Goal: Transaction & Acquisition: Purchase product/service

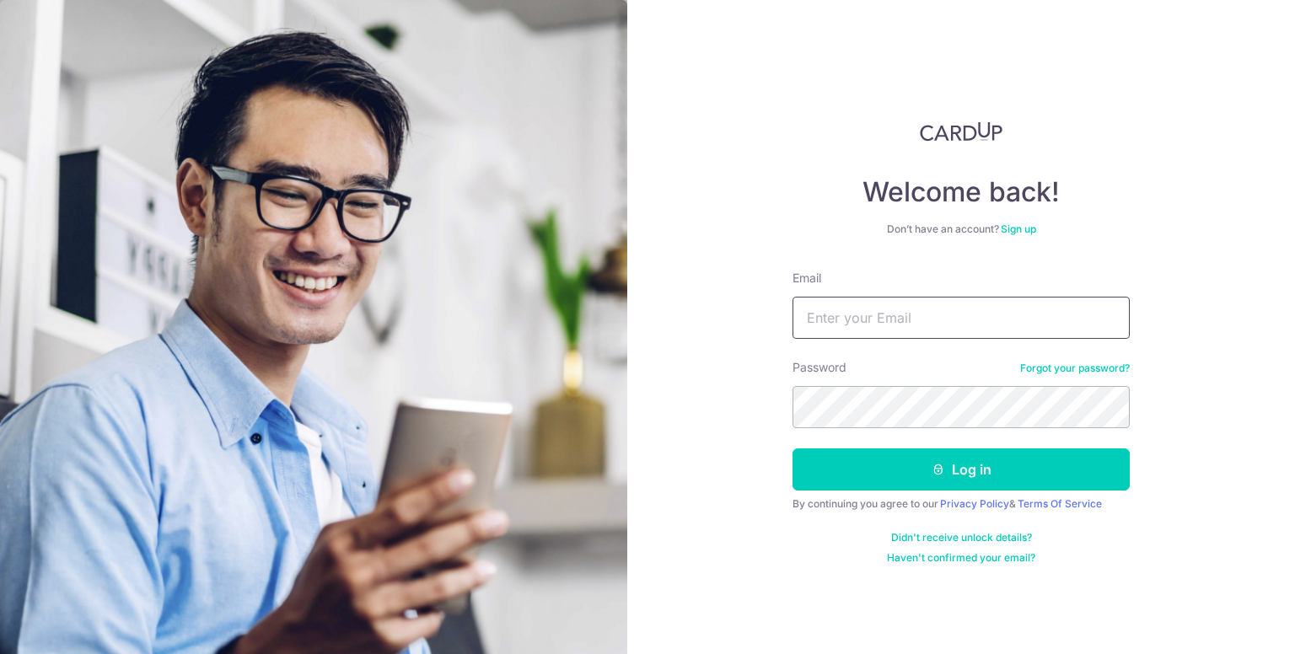
type input "[EMAIL_ADDRESS][DOMAIN_NAME]"
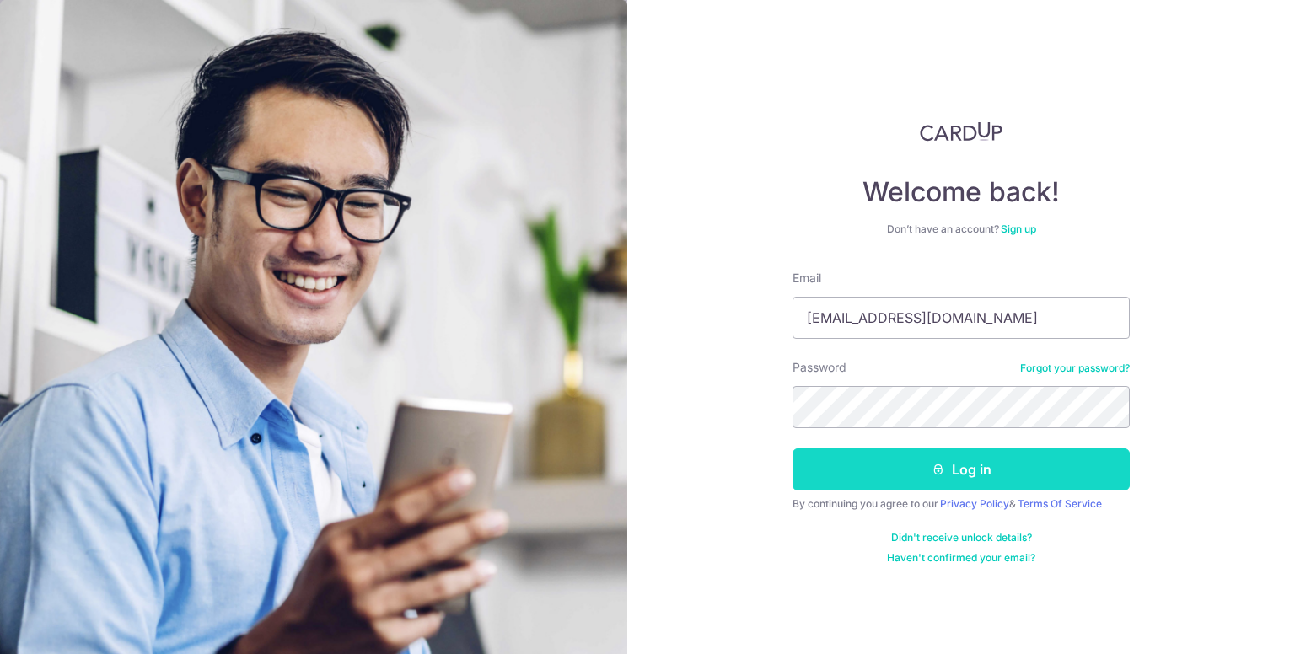
click at [922, 470] on button "Log in" at bounding box center [961, 470] width 337 height 42
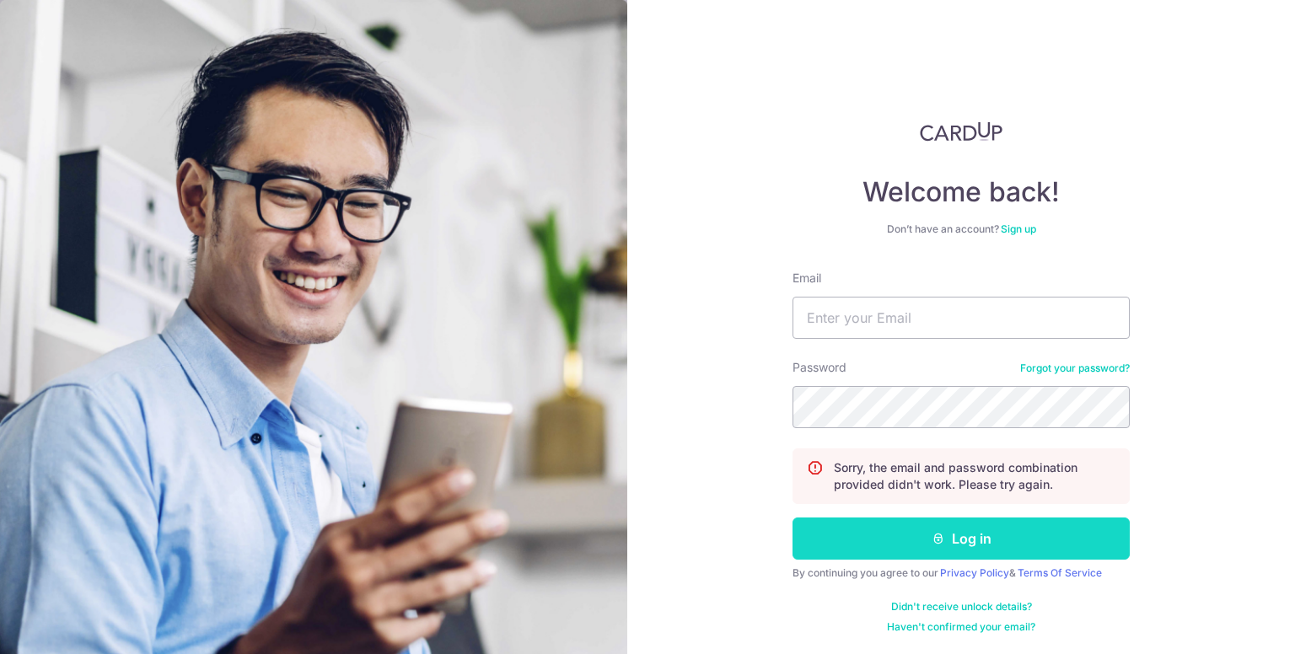
click at [976, 534] on button "Log in" at bounding box center [961, 539] width 337 height 42
click at [985, 535] on button "Log in" at bounding box center [961, 539] width 337 height 42
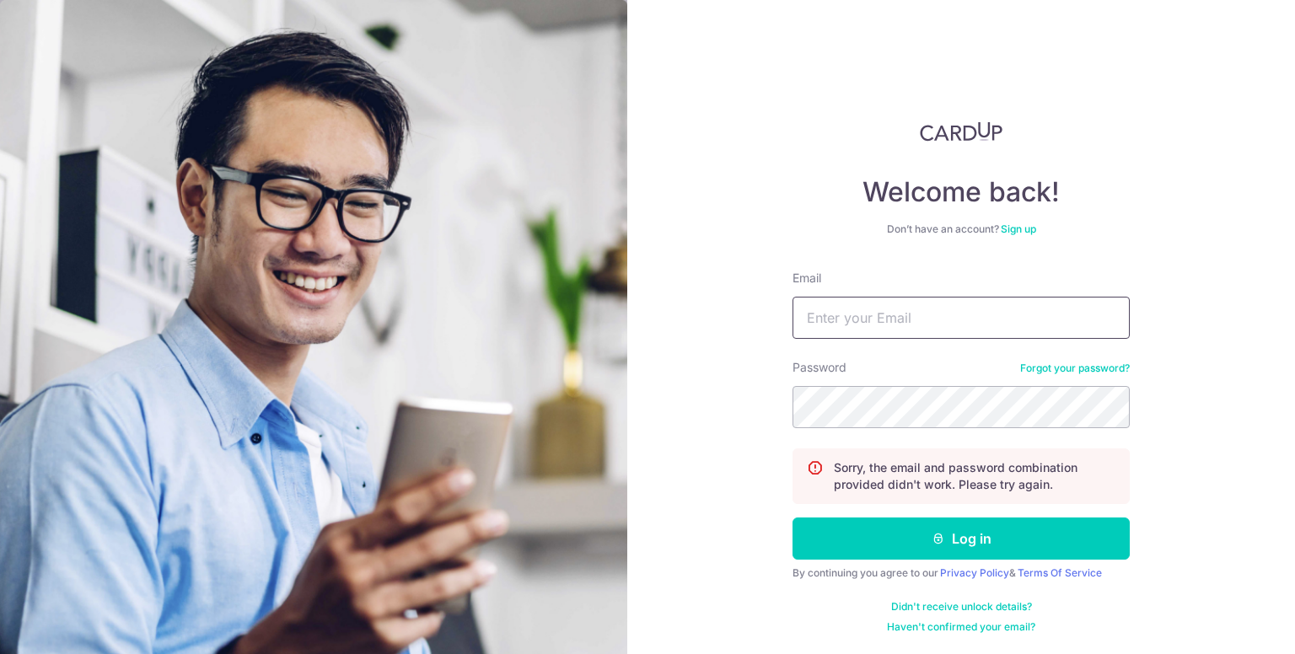
type input "[EMAIL_ADDRESS][DOMAIN_NAME]"
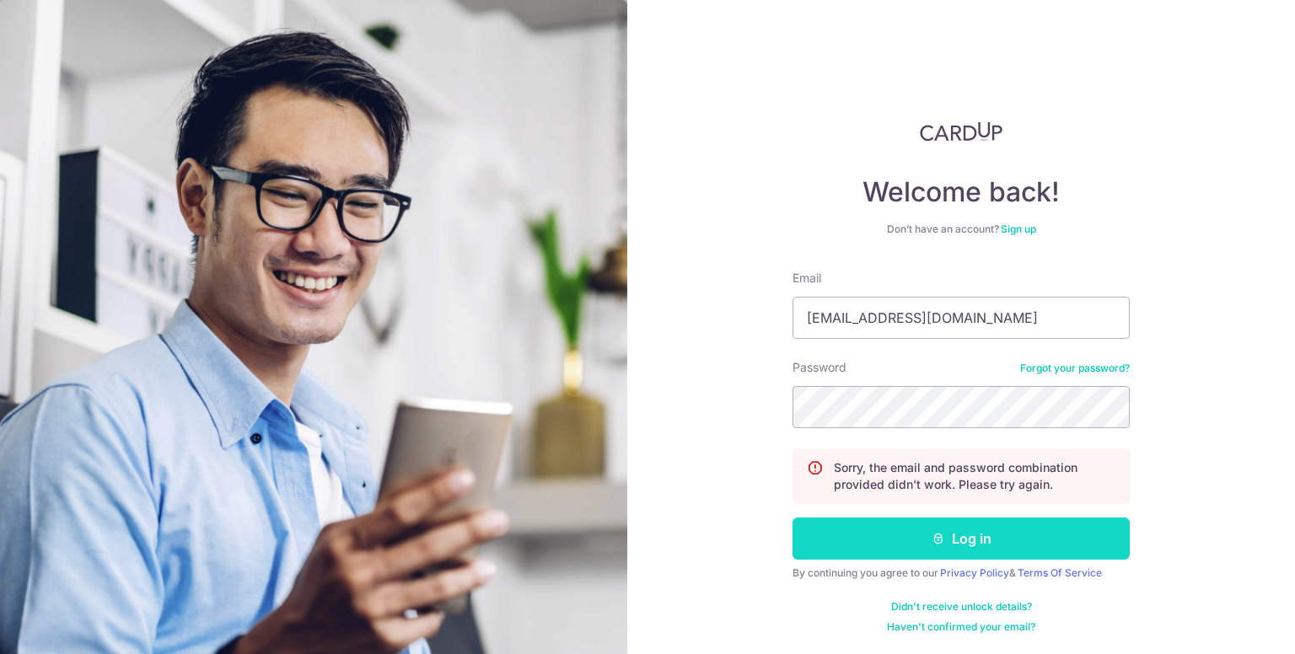
click at [974, 540] on button "Log in" at bounding box center [961, 539] width 337 height 42
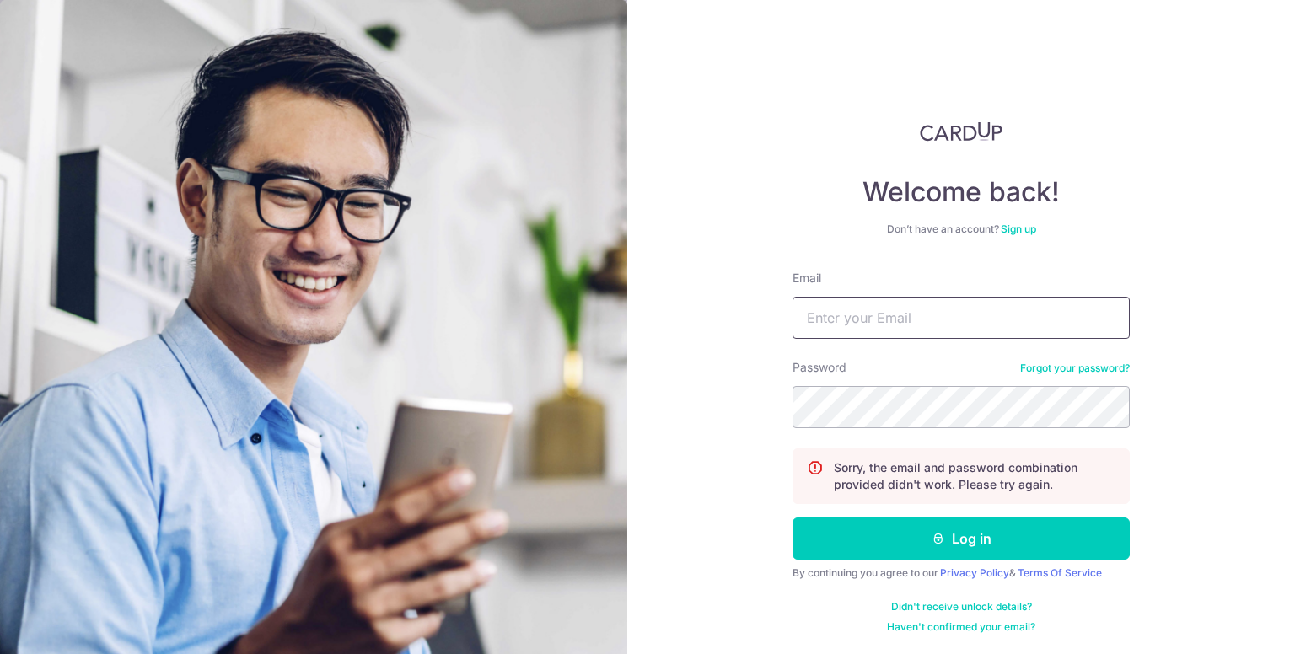
type input "[EMAIL_ADDRESS][DOMAIN_NAME]"
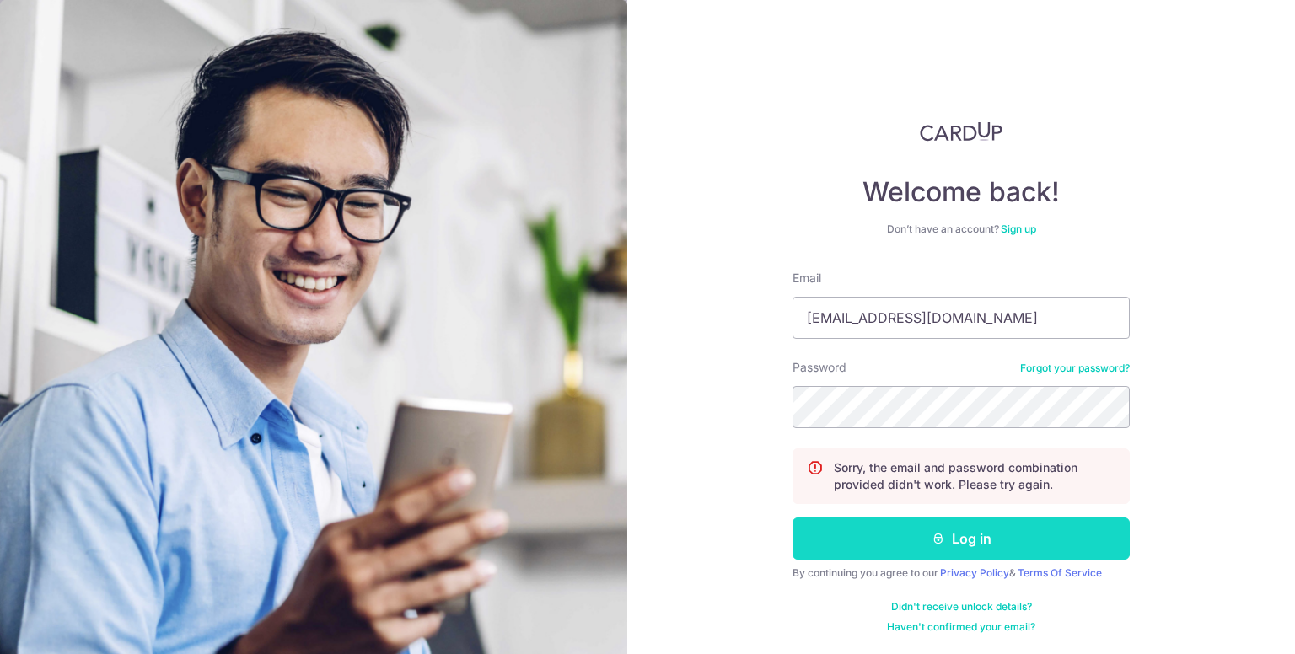
click at [974, 537] on button "Log in" at bounding box center [961, 539] width 337 height 42
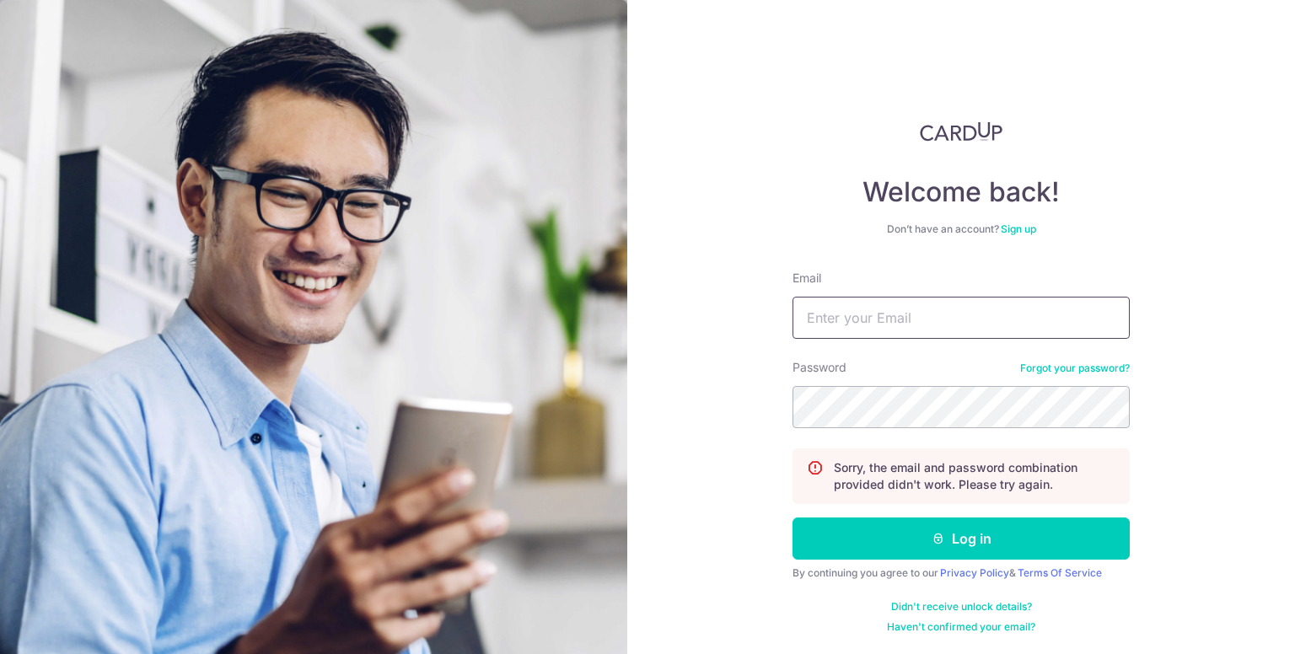
click at [939, 313] on input "Email" at bounding box center [961, 318] width 337 height 42
type input "[EMAIL_ADDRESS][DOMAIN_NAME]"
click at [1091, 372] on link "Forgot your password?" at bounding box center [1075, 368] width 110 height 13
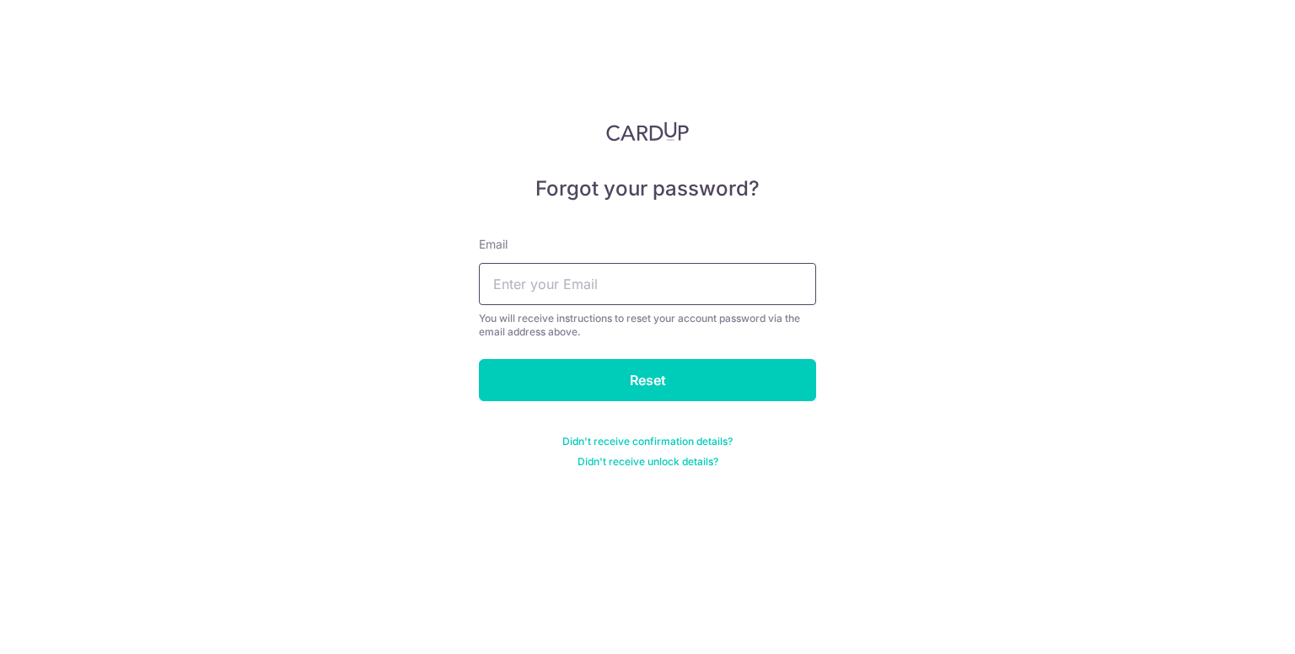
click at [670, 282] on input "text" at bounding box center [647, 284] width 337 height 42
type input "[EMAIL_ADDRESS][DOMAIN_NAME]"
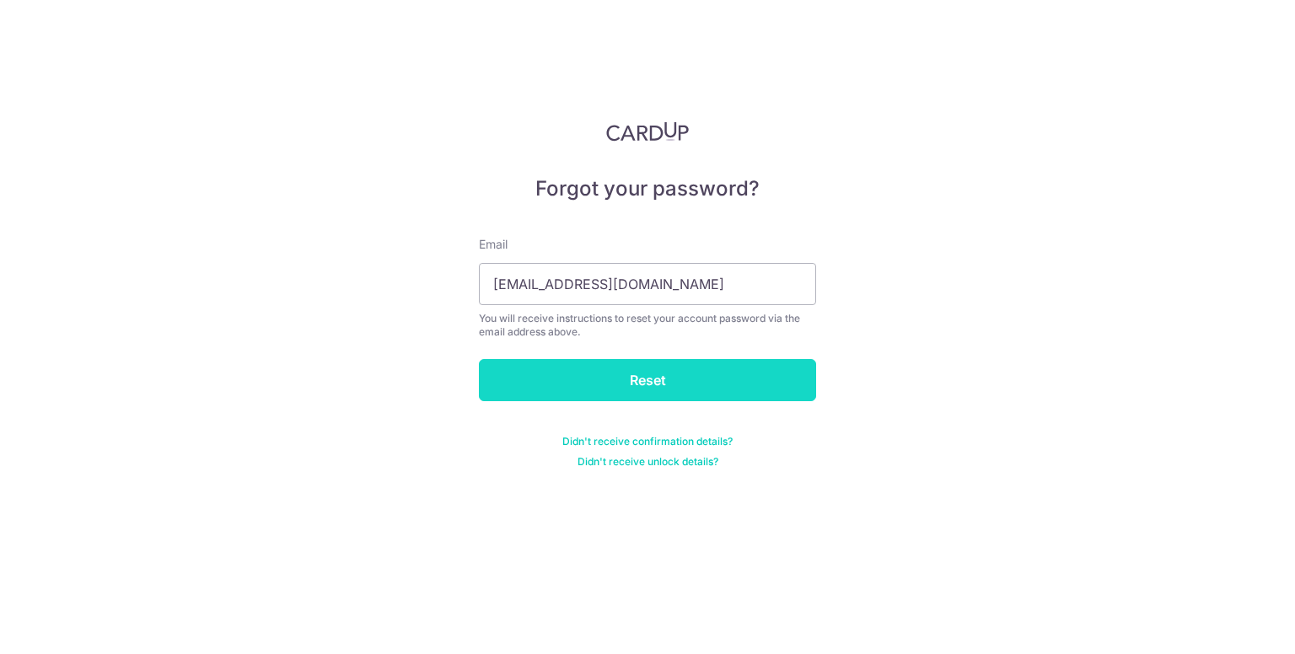
click at [689, 385] on input "Reset" at bounding box center [647, 380] width 337 height 42
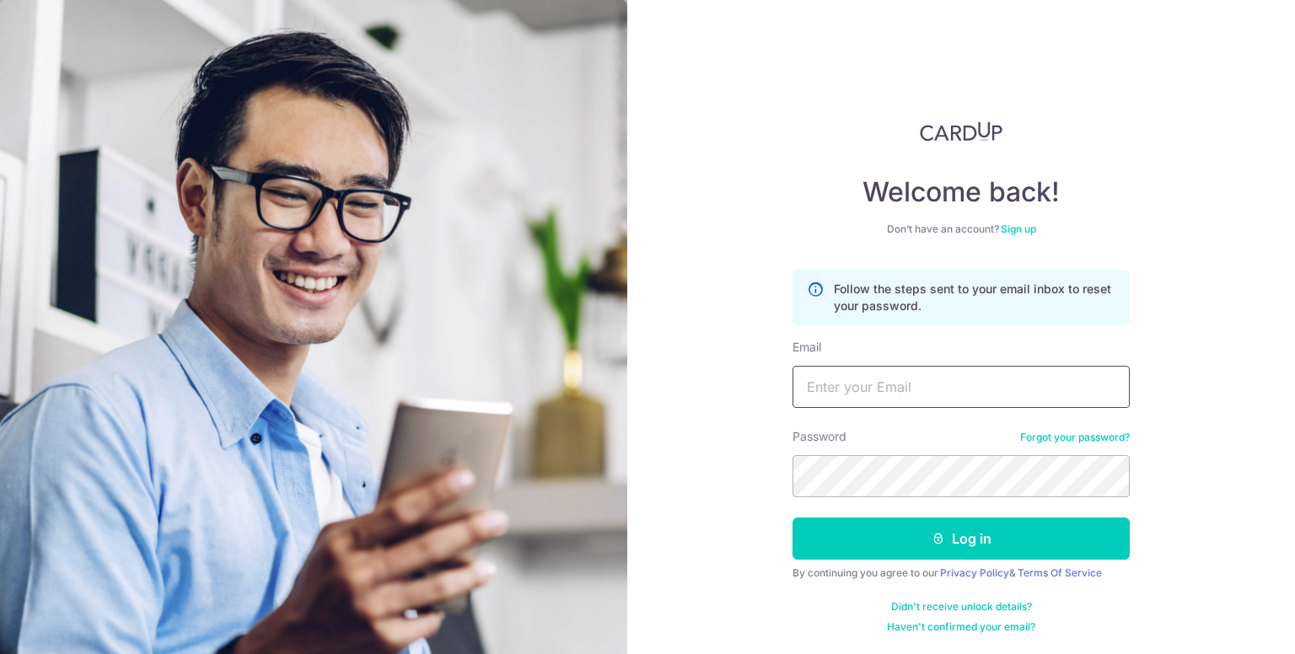
click at [880, 385] on input "Email" at bounding box center [961, 387] width 337 height 42
type input "egoisco@gmail.com"
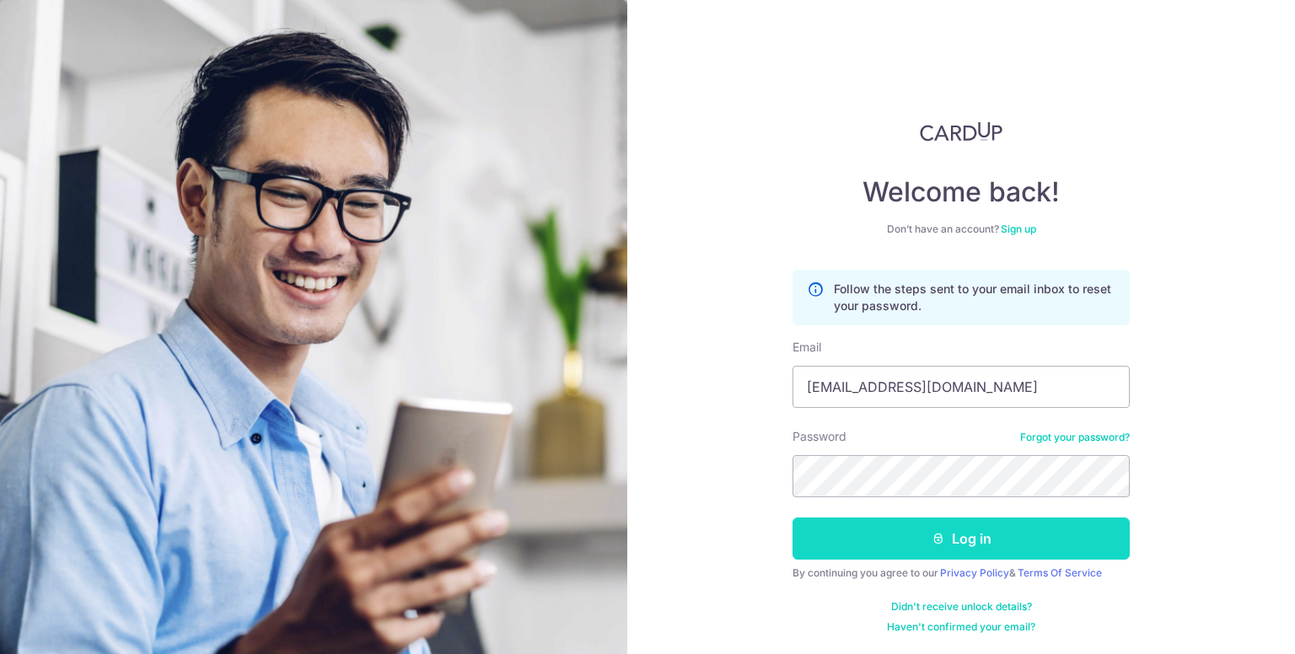
click at [977, 547] on button "Log in" at bounding box center [961, 539] width 337 height 42
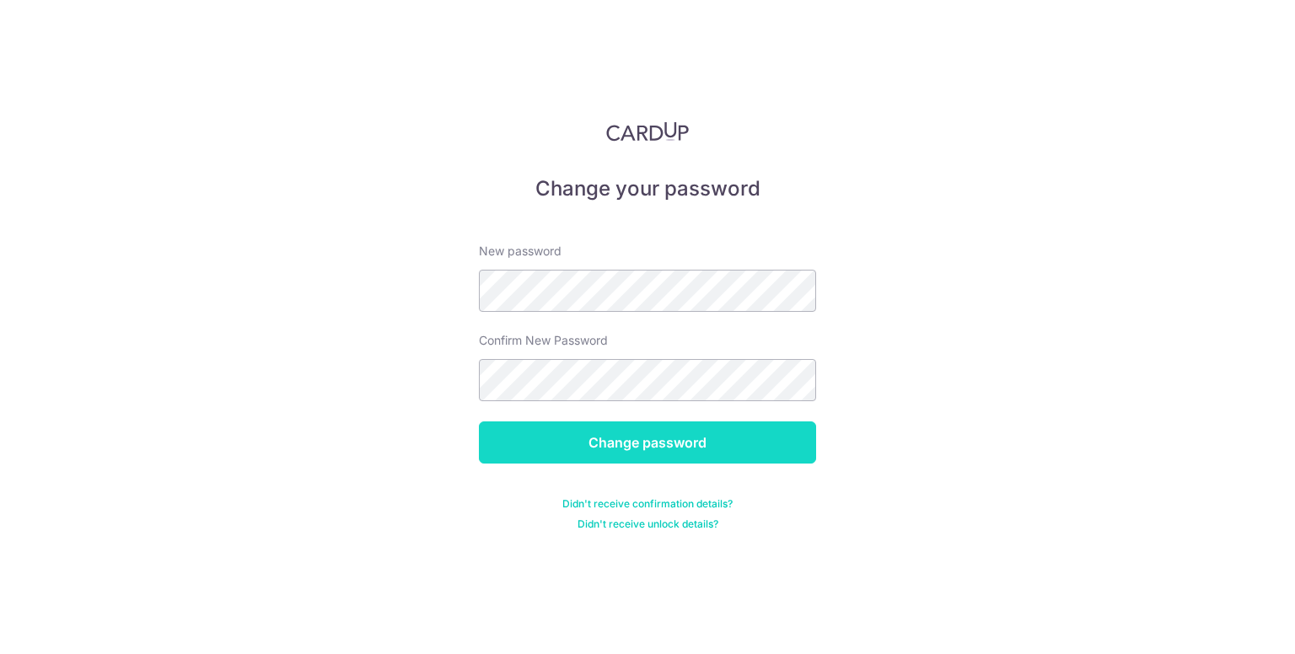
click at [691, 441] on input "Change password" at bounding box center [647, 443] width 337 height 42
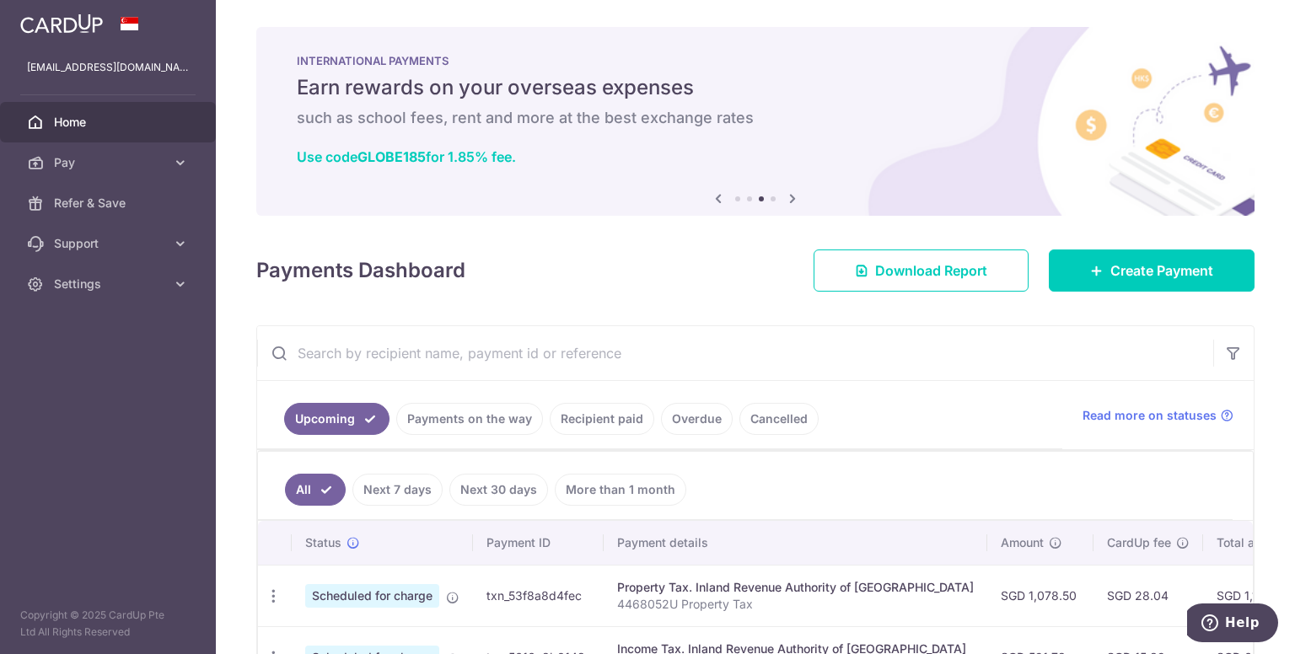
click at [785, 202] on icon at bounding box center [793, 198] width 20 height 21
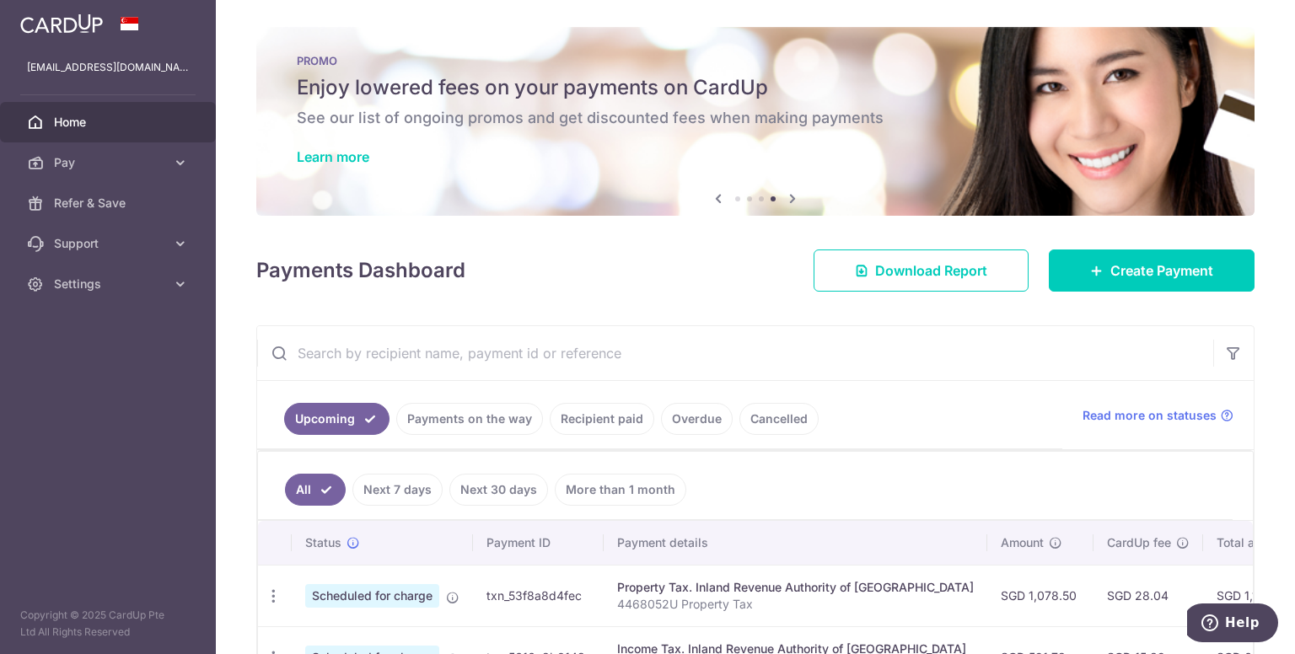
click at [713, 196] on icon at bounding box center [718, 198] width 20 height 21
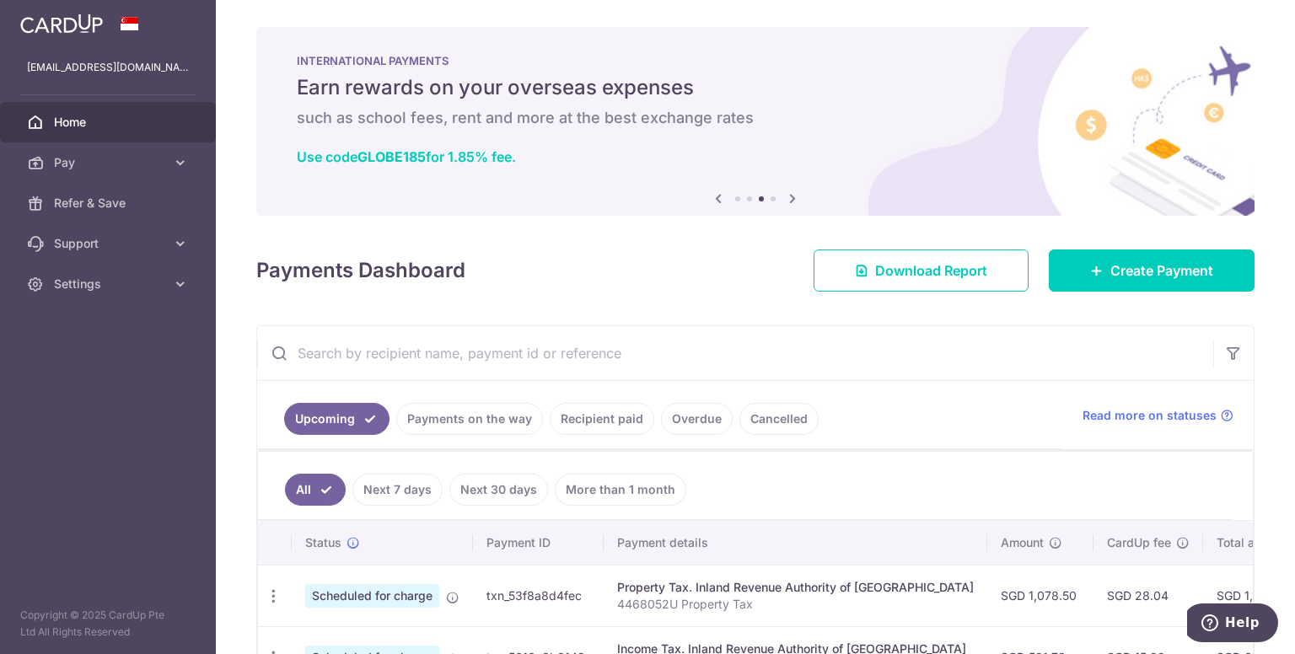
click at [713, 196] on icon at bounding box center [718, 198] width 20 height 21
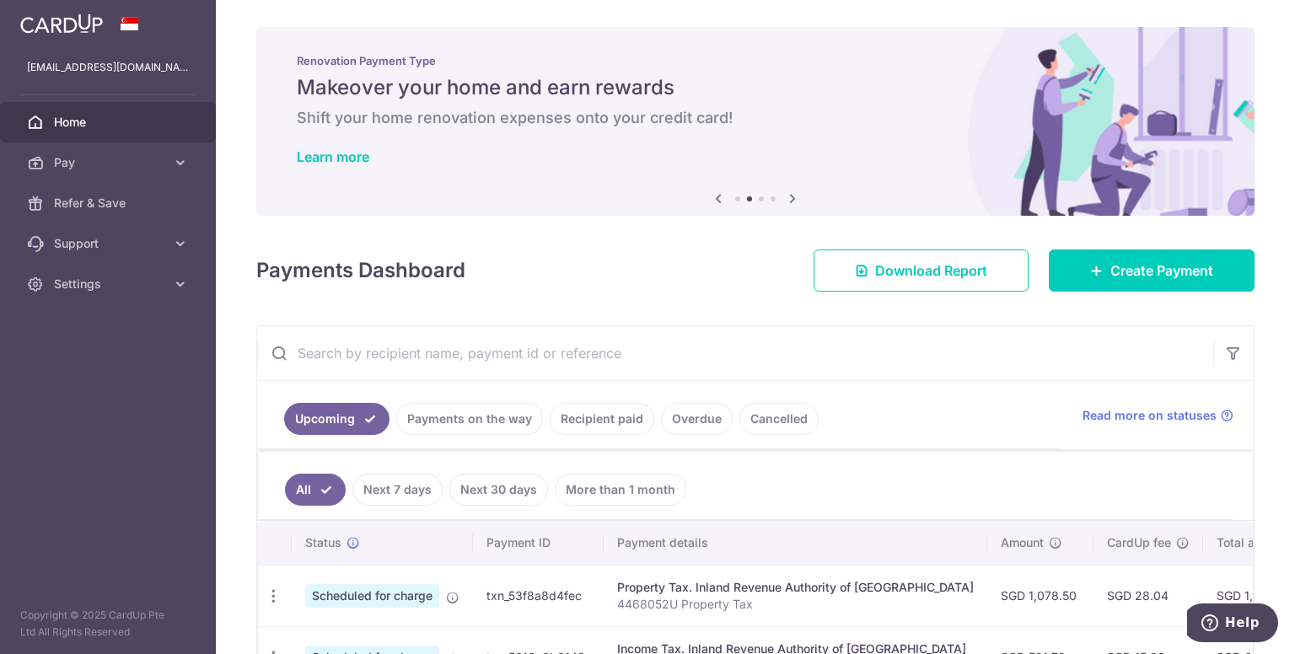
click at [713, 196] on icon at bounding box center [718, 198] width 20 height 21
click at [584, 412] on link "Recipient paid" at bounding box center [602, 419] width 105 height 32
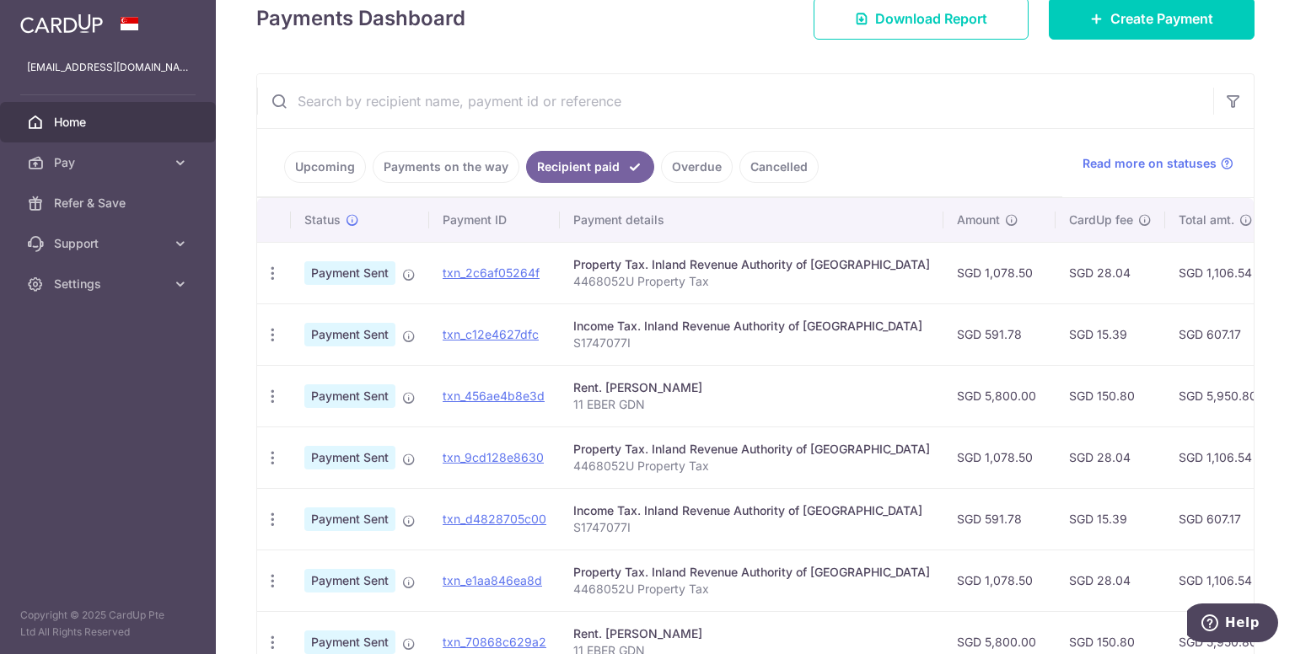
scroll to position [273, 0]
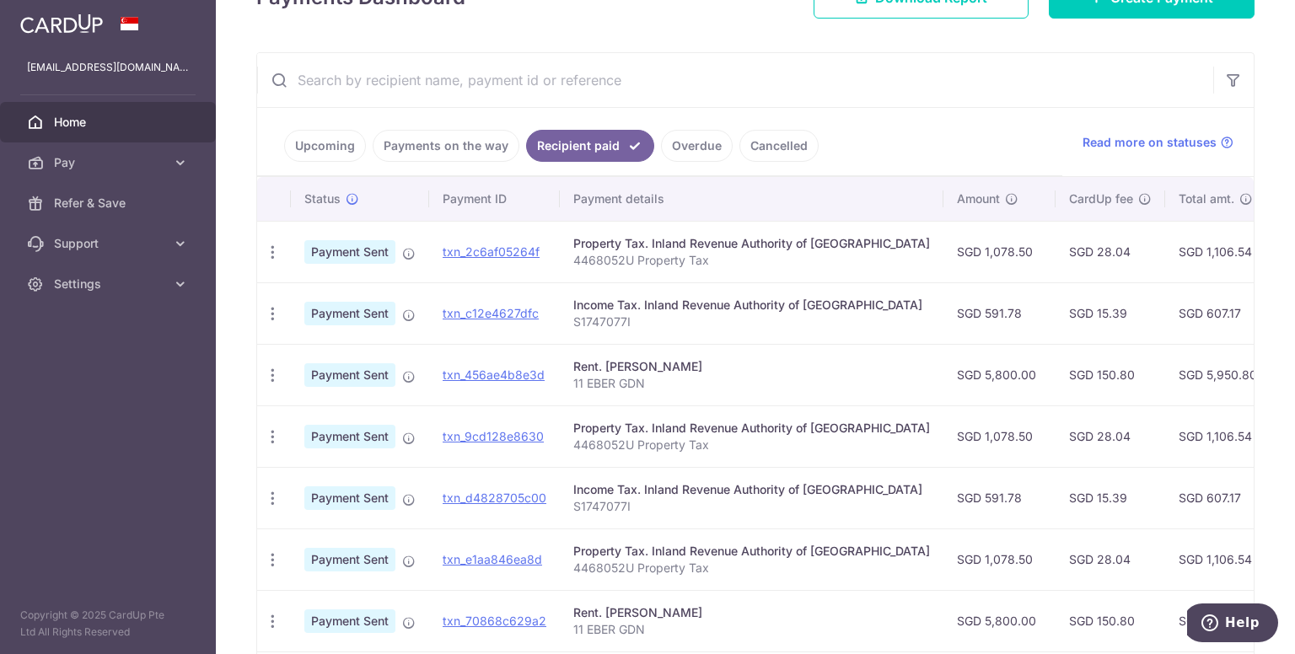
click at [476, 206] on th "Payment ID" at bounding box center [494, 199] width 131 height 44
click at [324, 139] on link "Upcoming" at bounding box center [325, 146] width 82 height 32
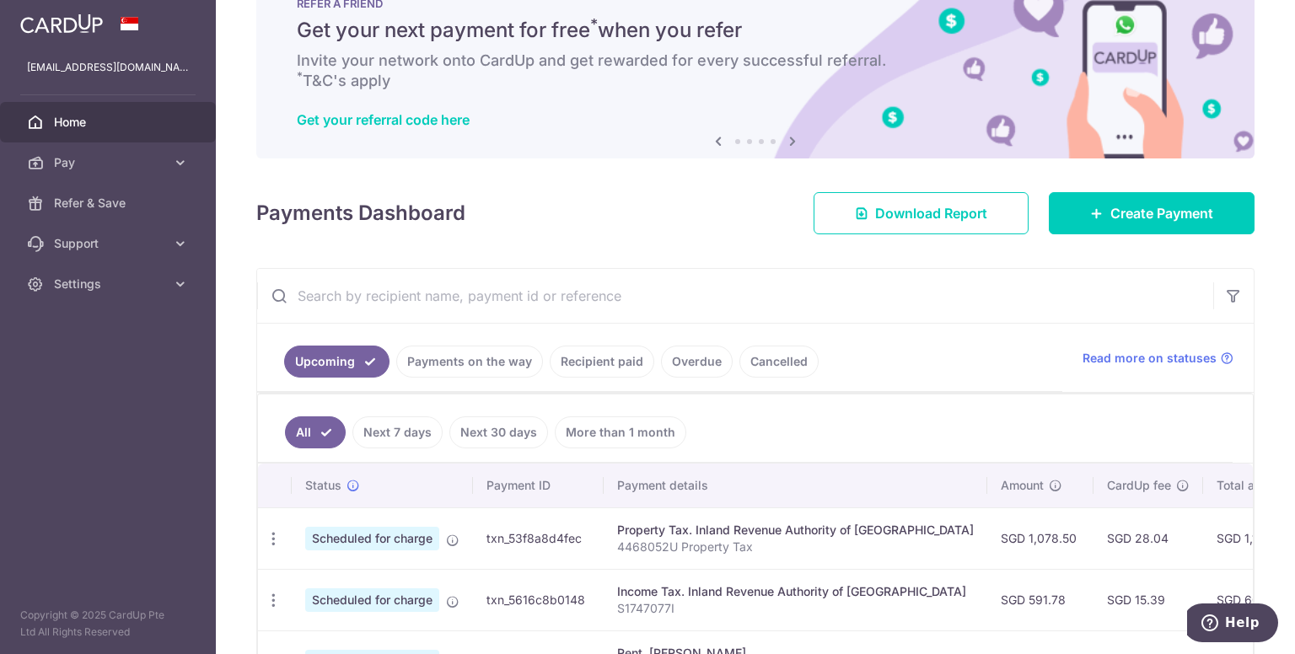
scroll to position [98, 0]
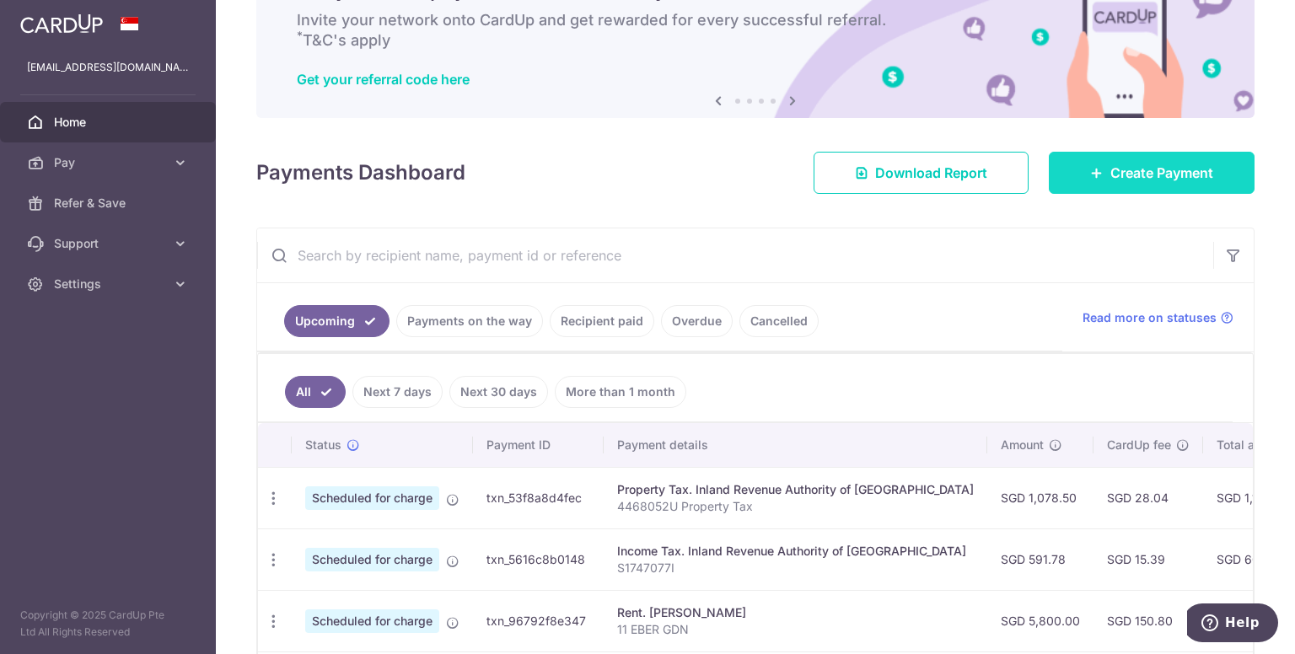
click at [1154, 173] on span "Create Payment" at bounding box center [1162, 173] width 103 height 20
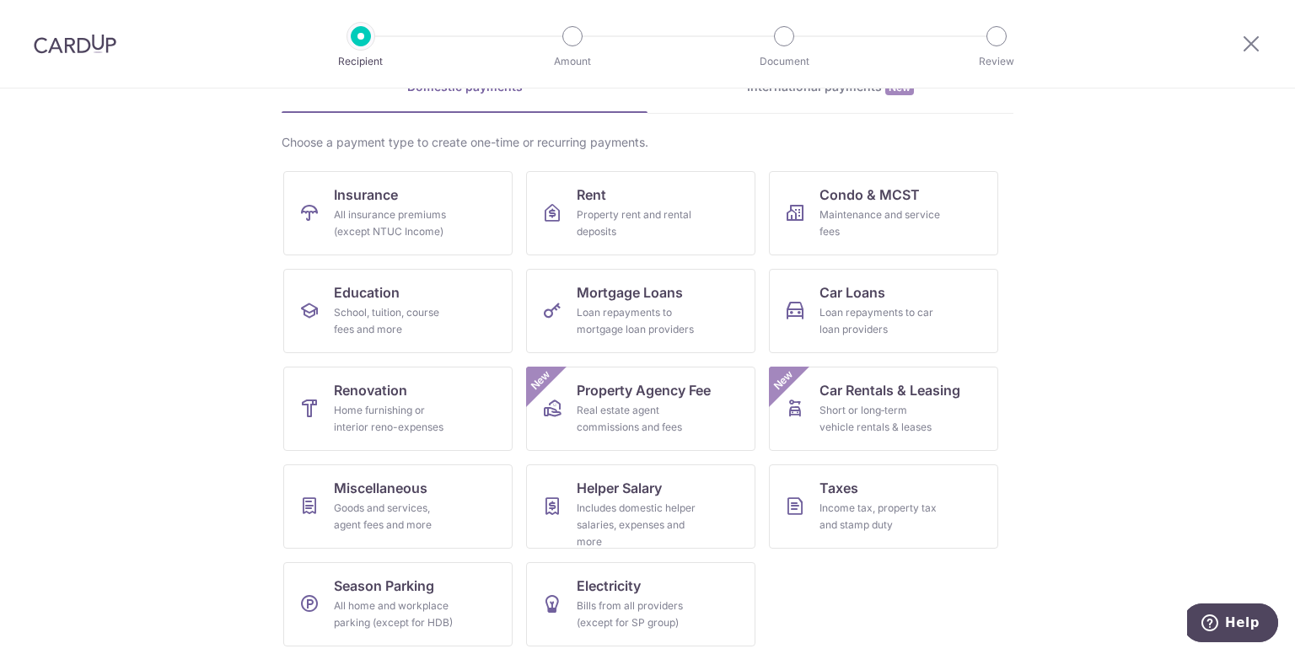
scroll to position [100, 0]
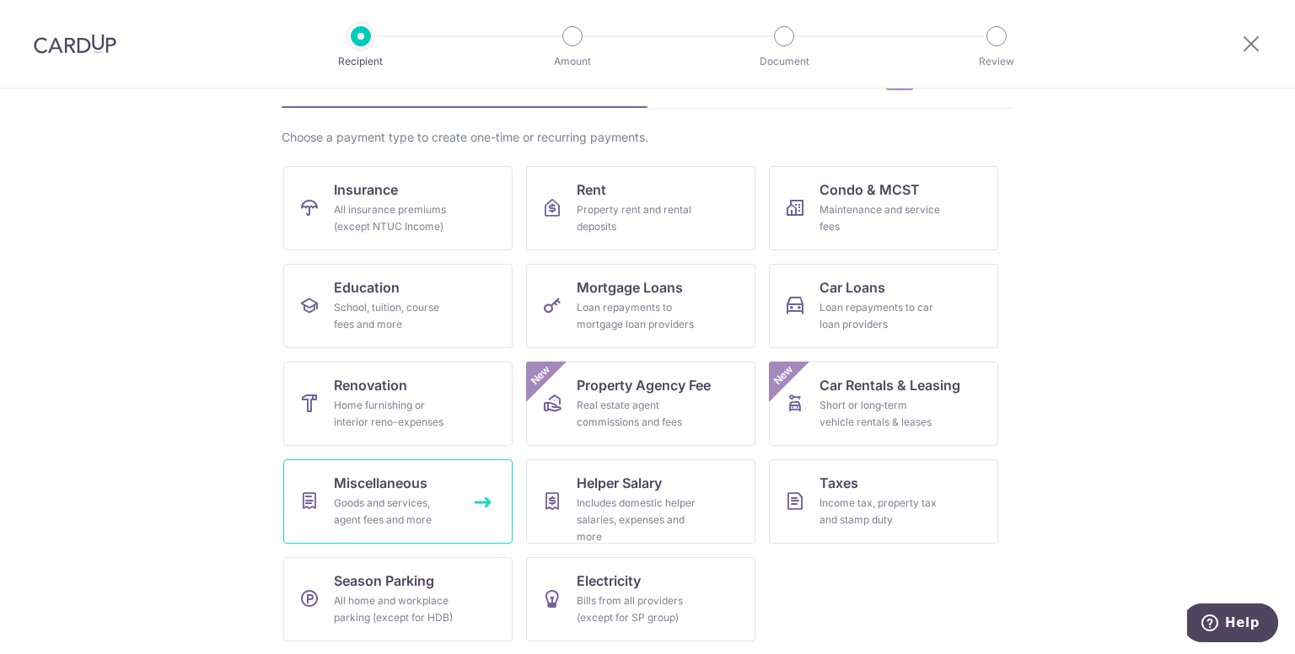
click at [354, 480] on span "Miscellaneous" at bounding box center [381, 483] width 94 height 20
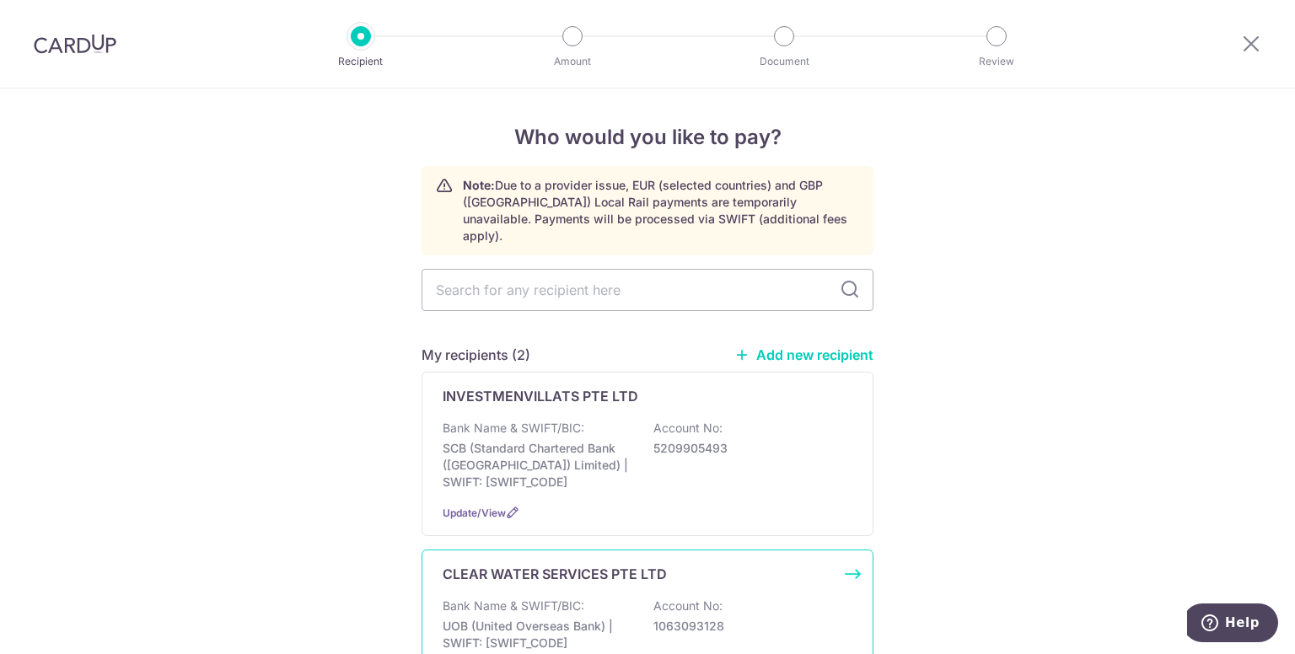
click at [558, 564] on p "CLEAR WATER SERVICES PTE LTD" at bounding box center [555, 574] width 224 height 20
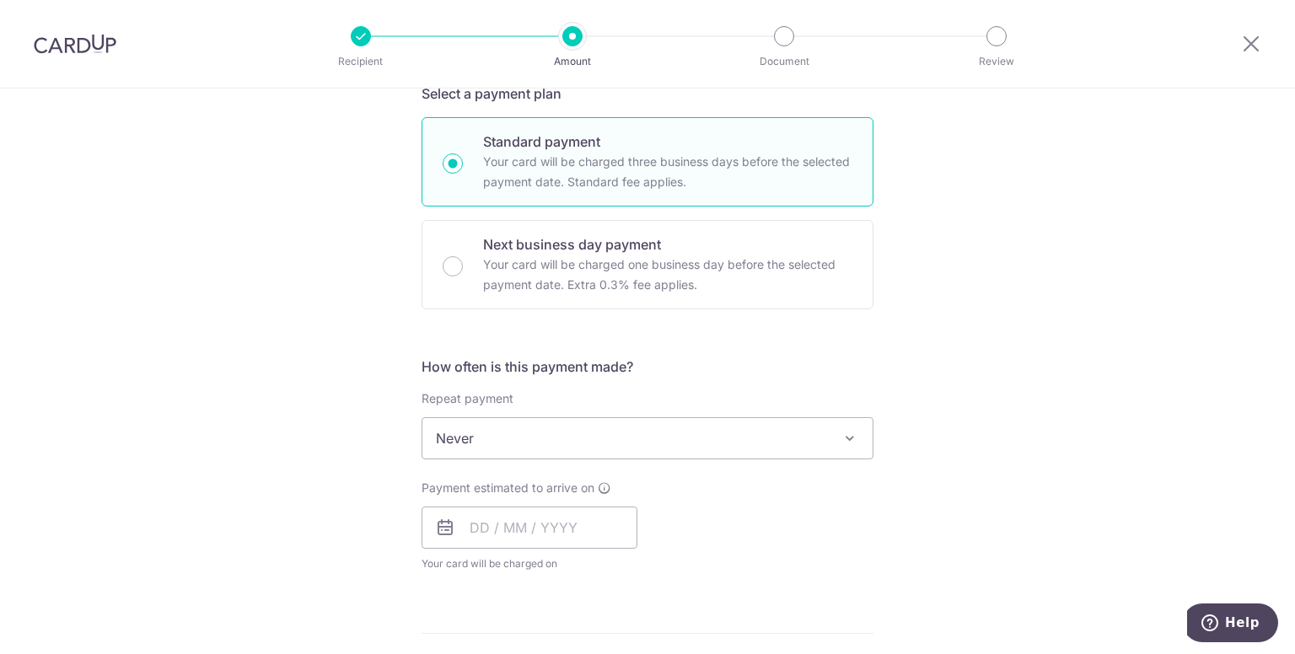
scroll to position [353, 0]
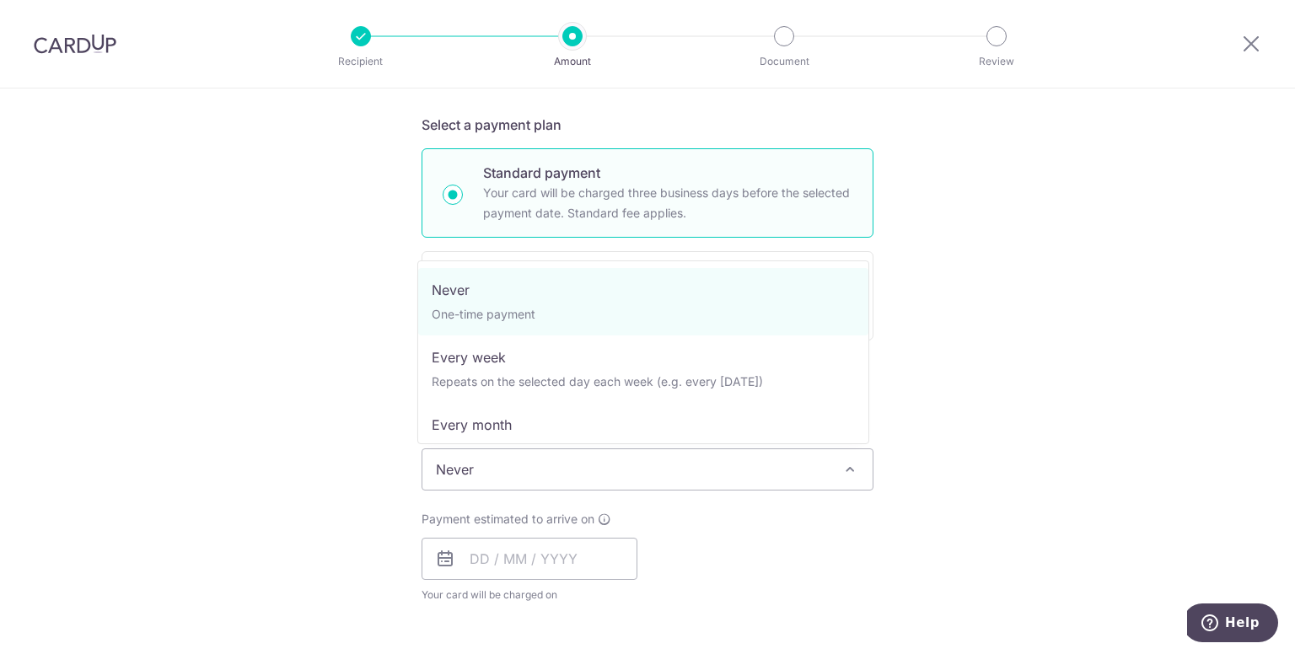
click at [849, 470] on span at bounding box center [850, 470] width 20 height 20
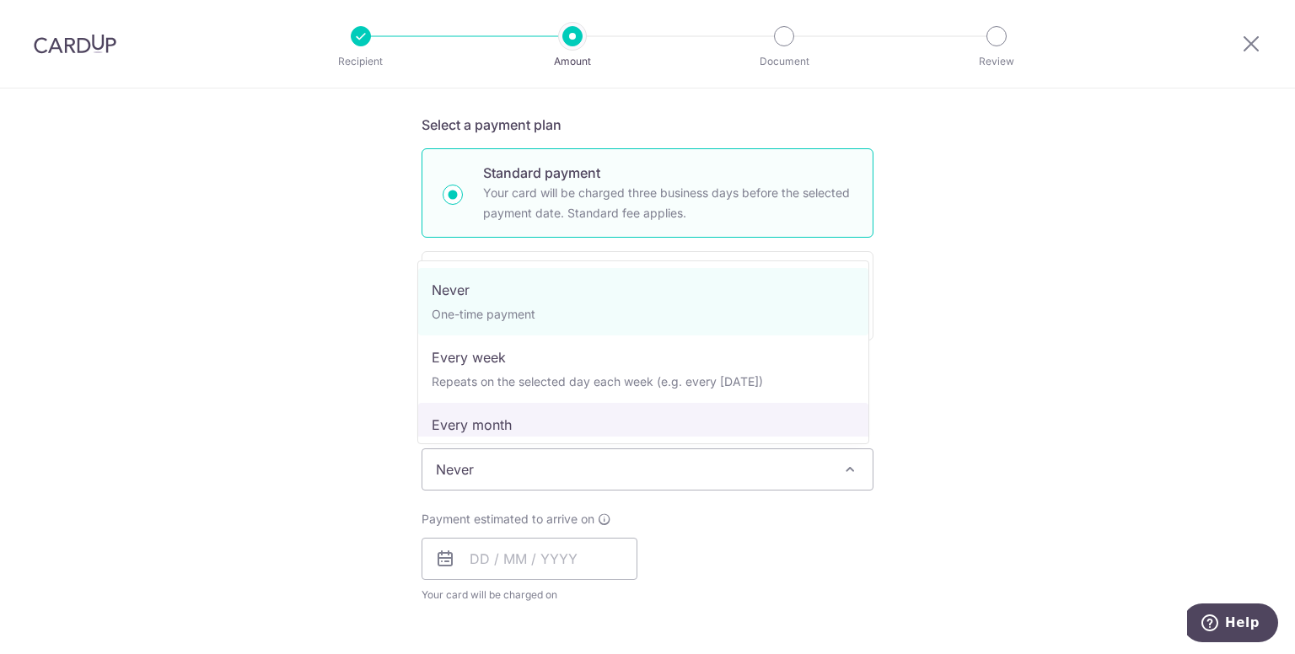
select select "3"
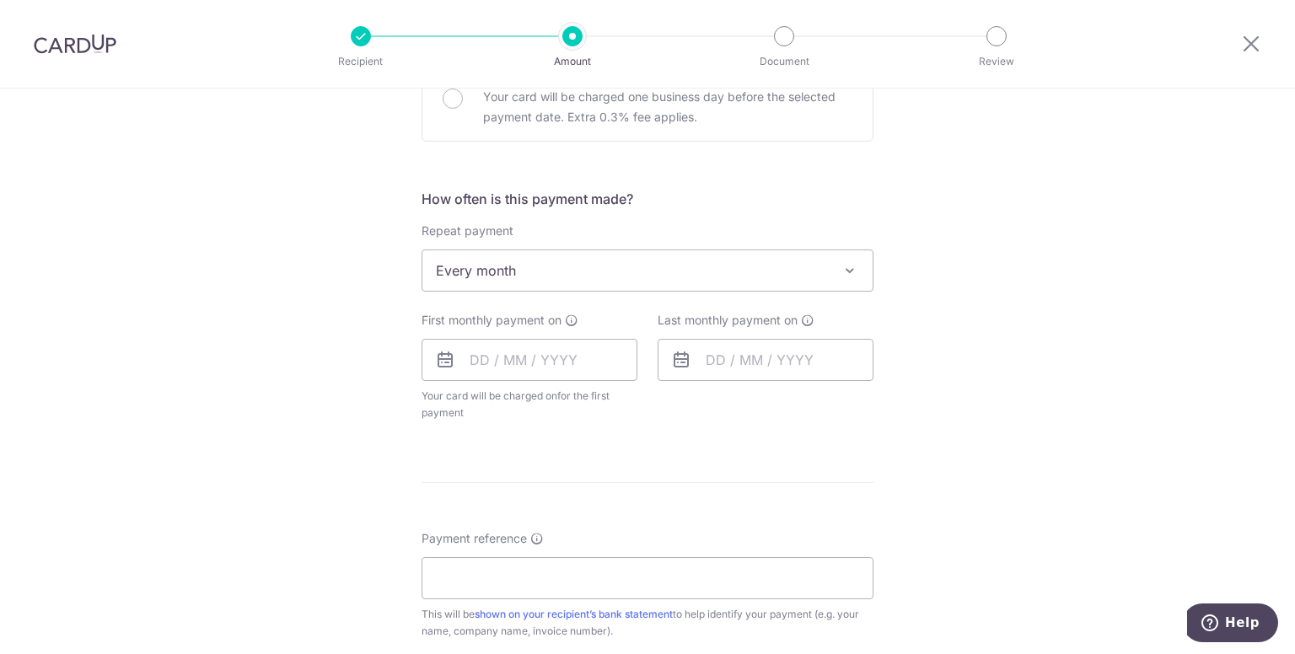
scroll to position [554, 0]
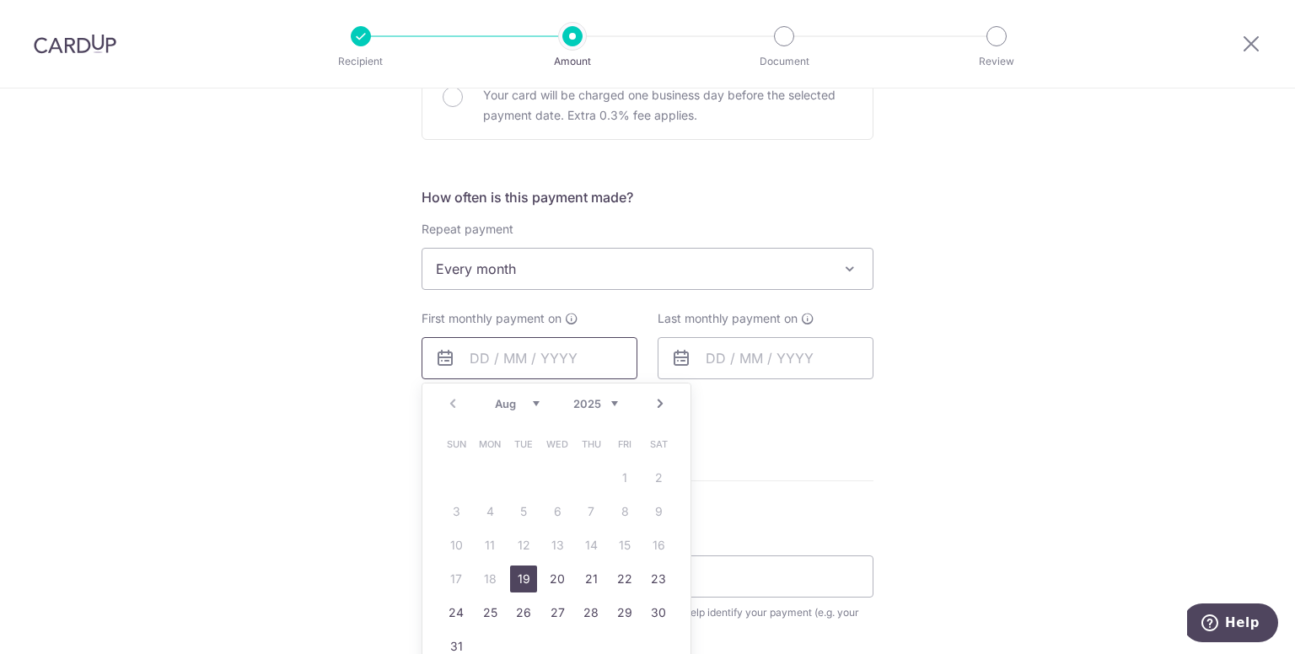
drag, startPoint x: 485, startPoint y: 353, endPoint x: 452, endPoint y: 358, distance: 33.3
click at [452, 358] on input "text" at bounding box center [530, 358] width 216 height 42
click at [514, 355] on input "text" at bounding box center [530, 358] width 216 height 42
click at [654, 401] on link "Next" at bounding box center [660, 404] width 20 height 20
click at [489, 479] on link "1" at bounding box center [489, 478] width 27 height 27
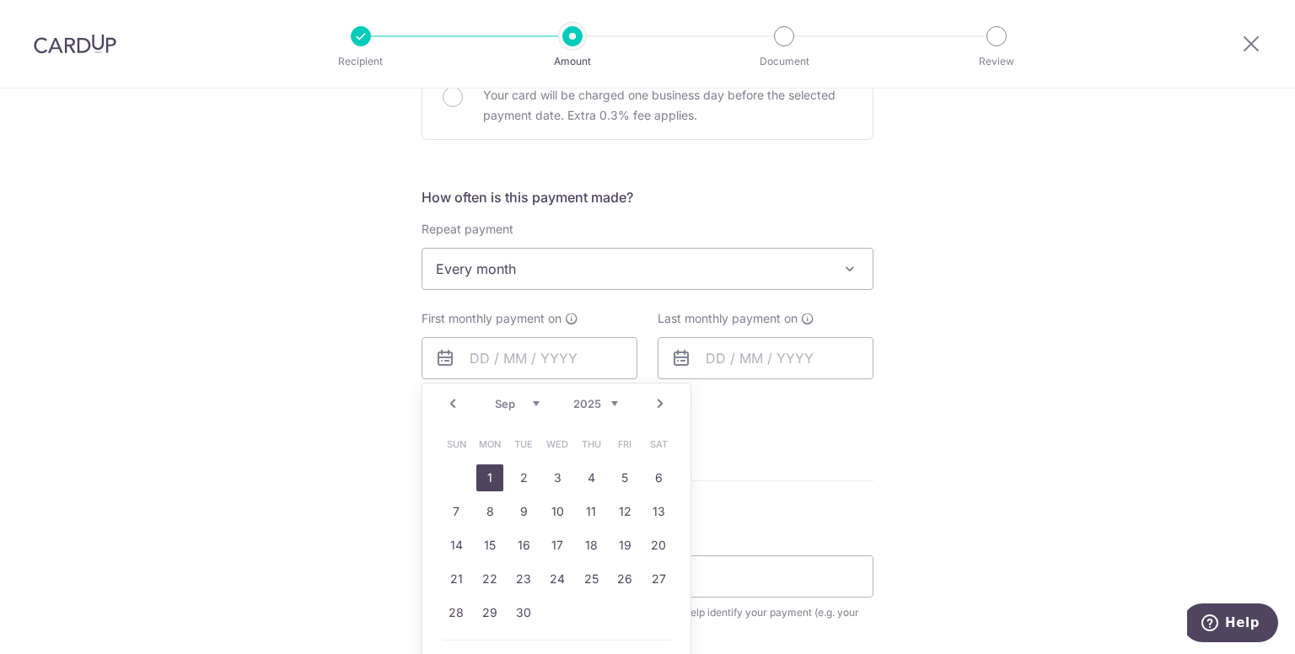
type input "[DATE]"
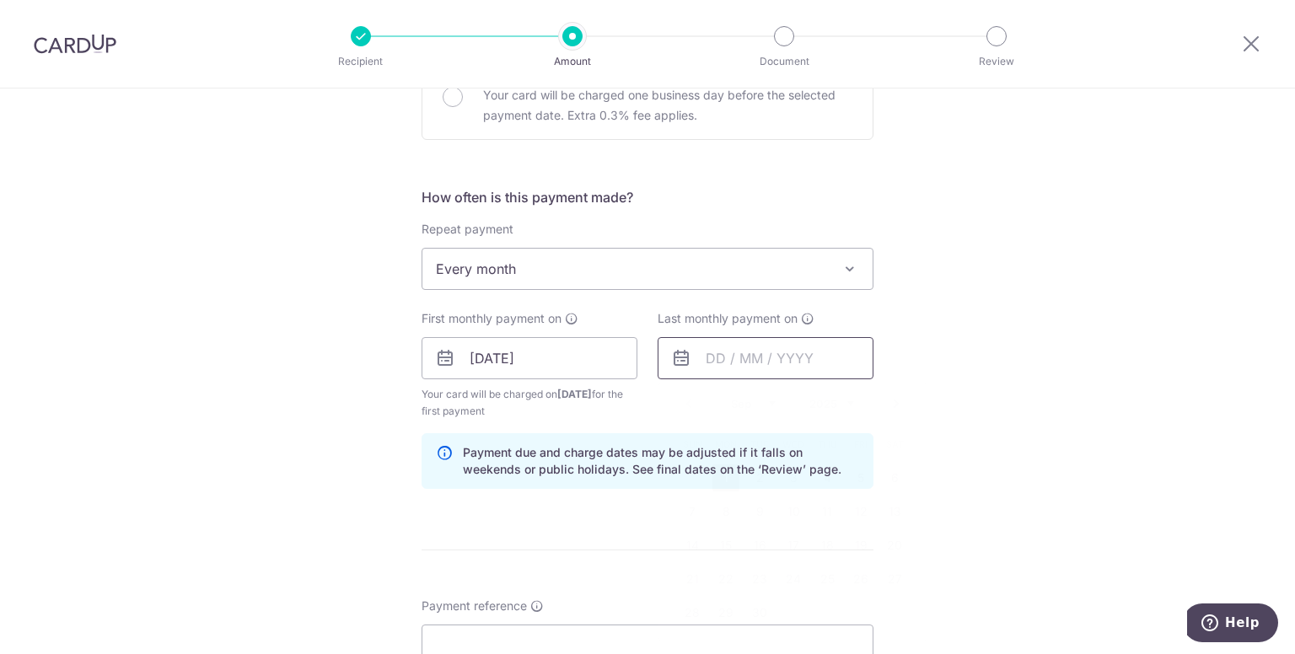
click at [724, 351] on input "text" at bounding box center [766, 358] width 216 height 42
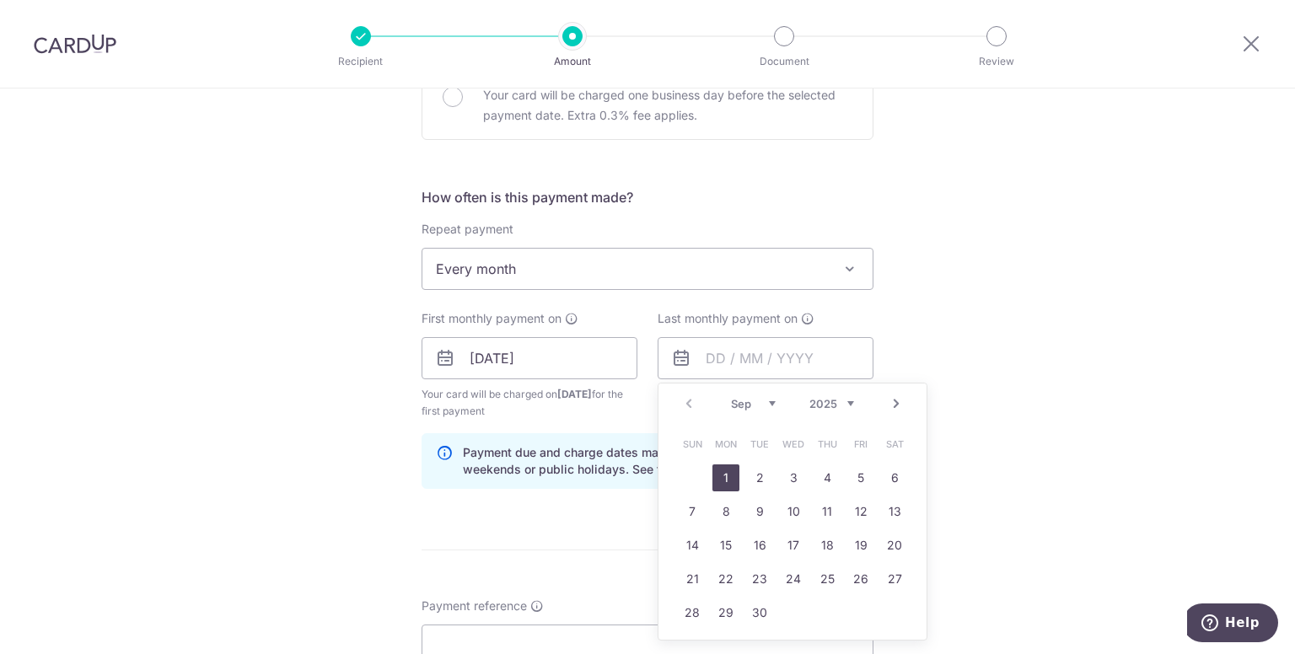
click at [888, 401] on link "Next" at bounding box center [896, 404] width 20 height 20
click at [847, 401] on select "2025 2026 2027 2028 2029 2030 2031 2032 2033 2034 2035" at bounding box center [831, 403] width 45 height 13
click at [763, 400] on select "Jan Feb Mar Apr May Jun Jul Aug Sep Oct Nov Dec" at bounding box center [753, 403] width 45 height 13
click at [891, 480] on link "1" at bounding box center [894, 478] width 27 height 27
type input "01/08/2026"
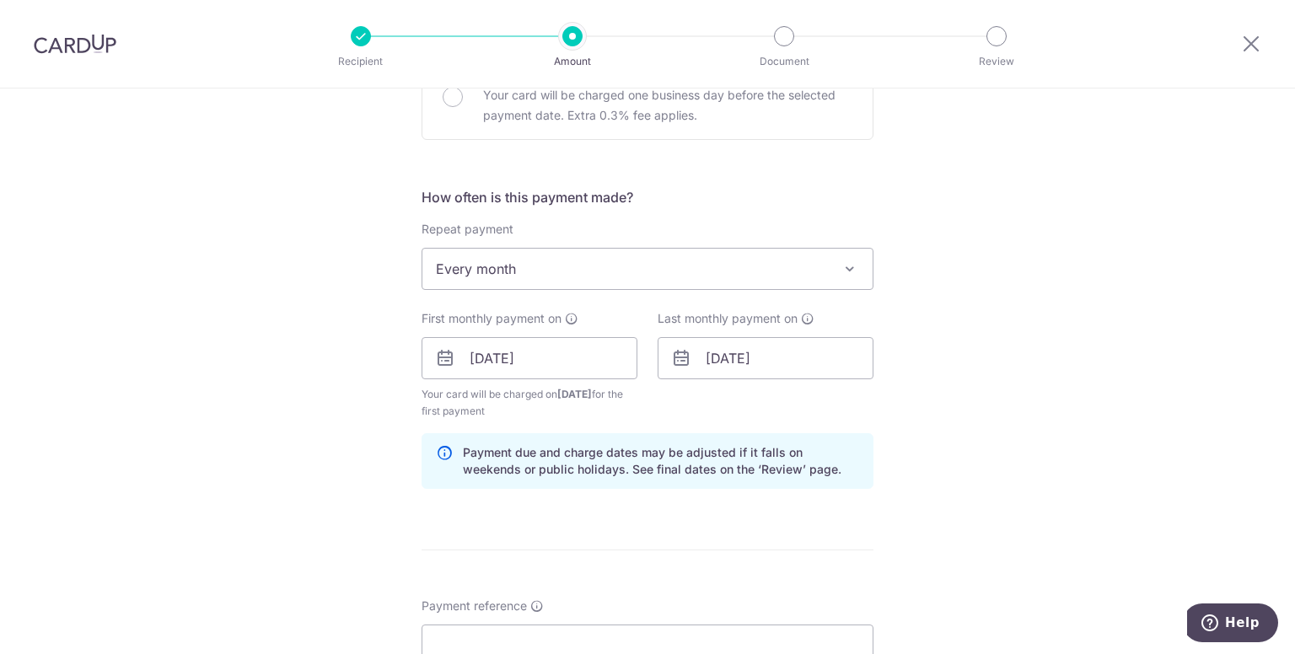
scroll to position [638, 0]
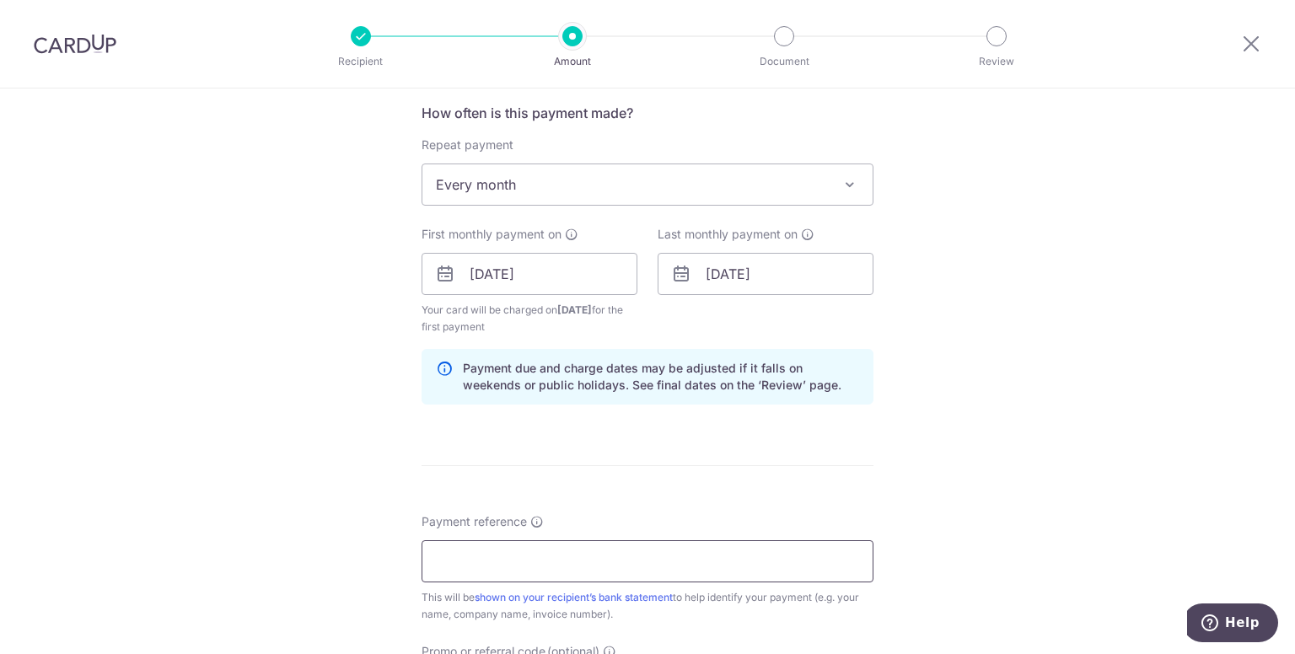
click at [459, 556] on input "Payment reference" at bounding box center [648, 562] width 452 height 42
type input "$"
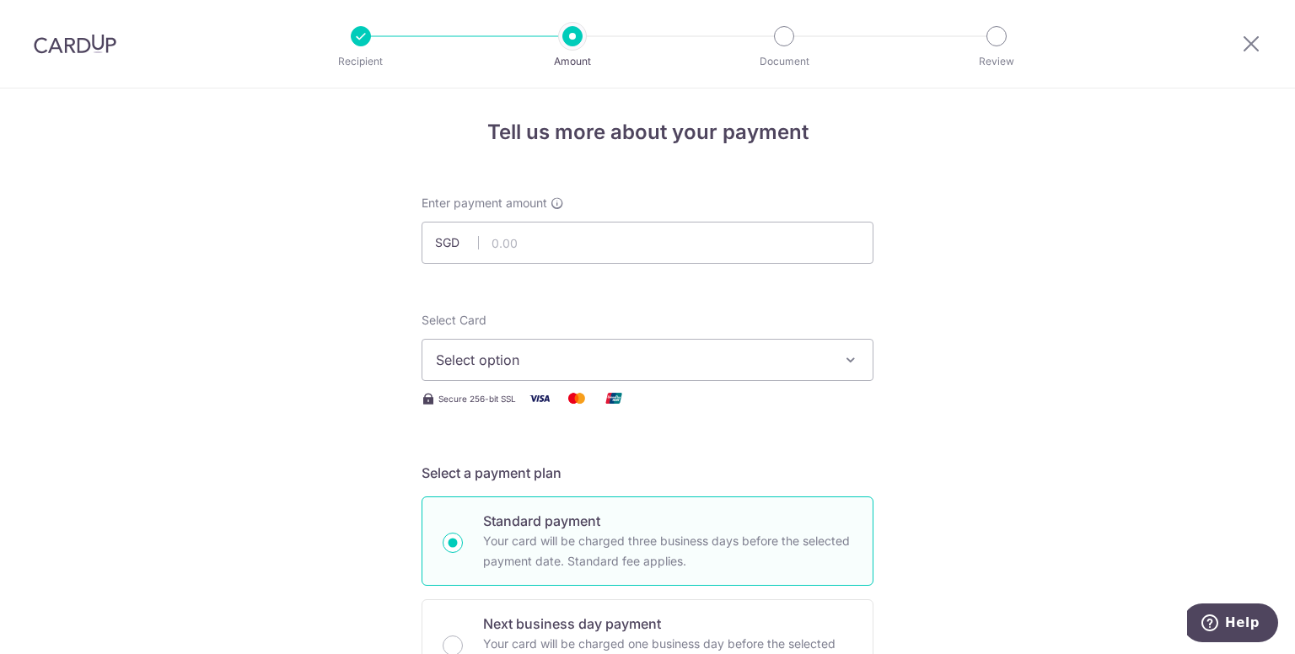
scroll to position [0, 0]
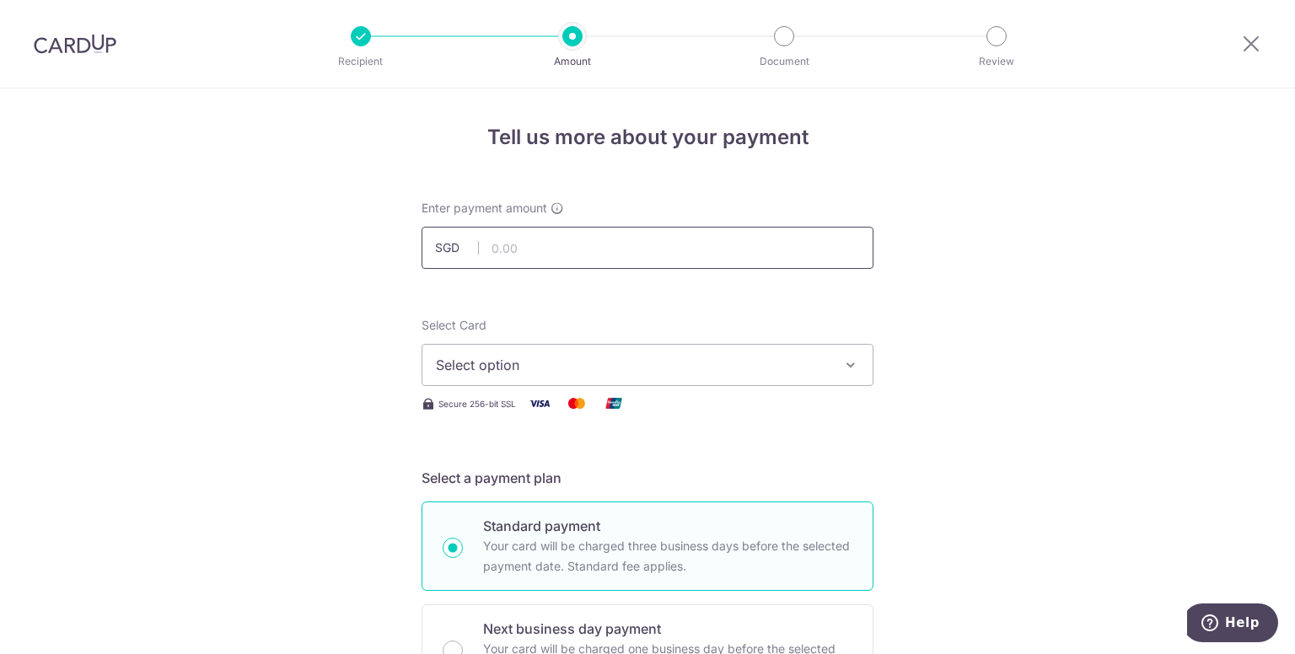
type input "42 Blandford Drive SGP 559835 Pool"
click at [600, 238] on input "text" at bounding box center [648, 248] width 452 height 42
type input "196.20"
click at [847, 364] on icon "button" at bounding box center [850, 365] width 17 height 17
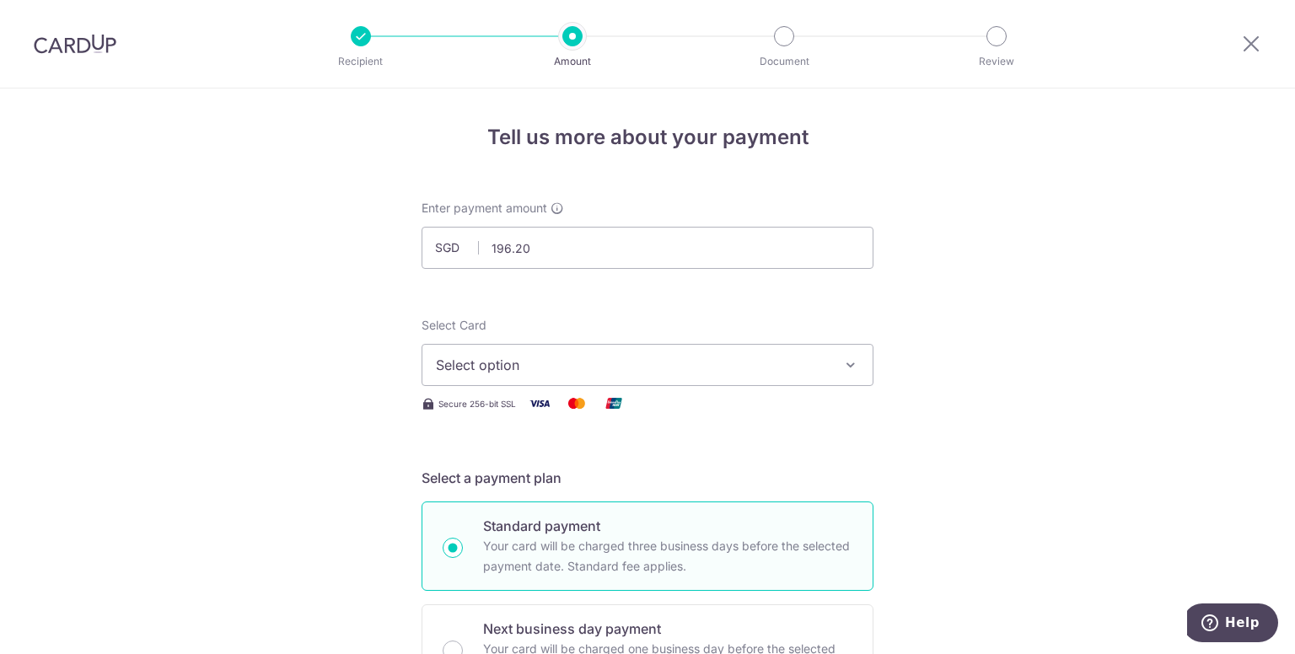
click at [842, 365] on icon "button" at bounding box center [850, 365] width 17 height 17
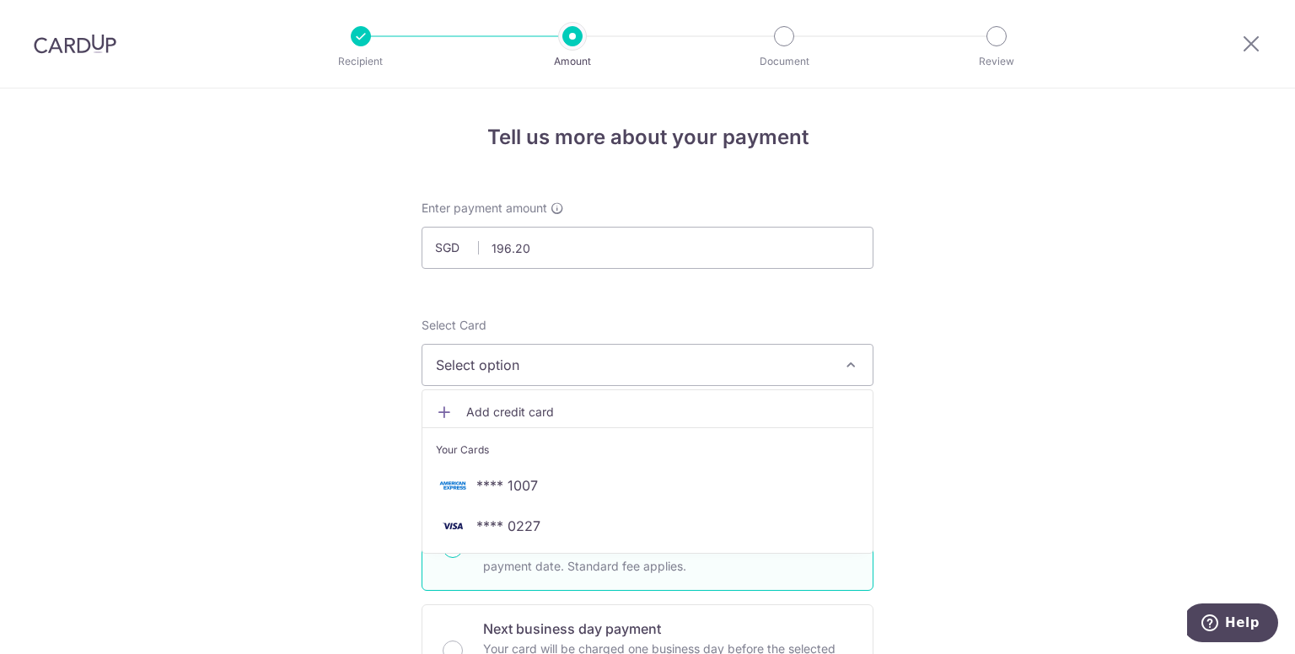
click at [503, 407] on span "Add credit card" at bounding box center [662, 412] width 393 height 17
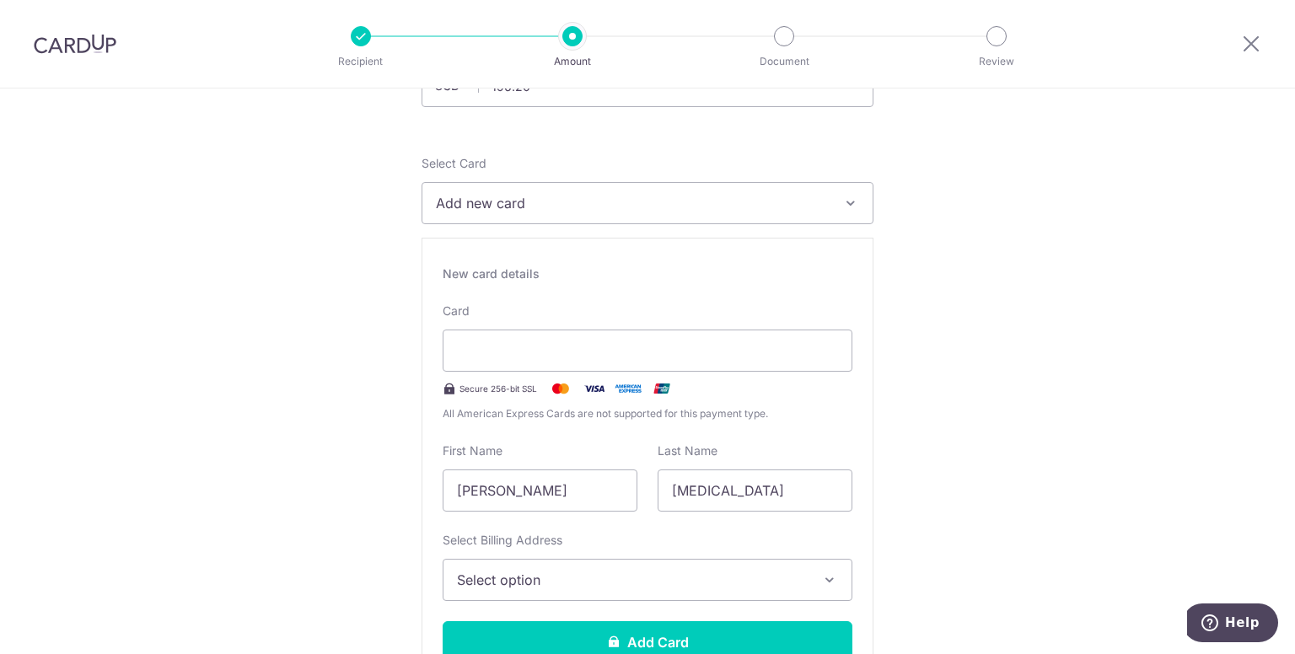
scroll to position [205, 0]
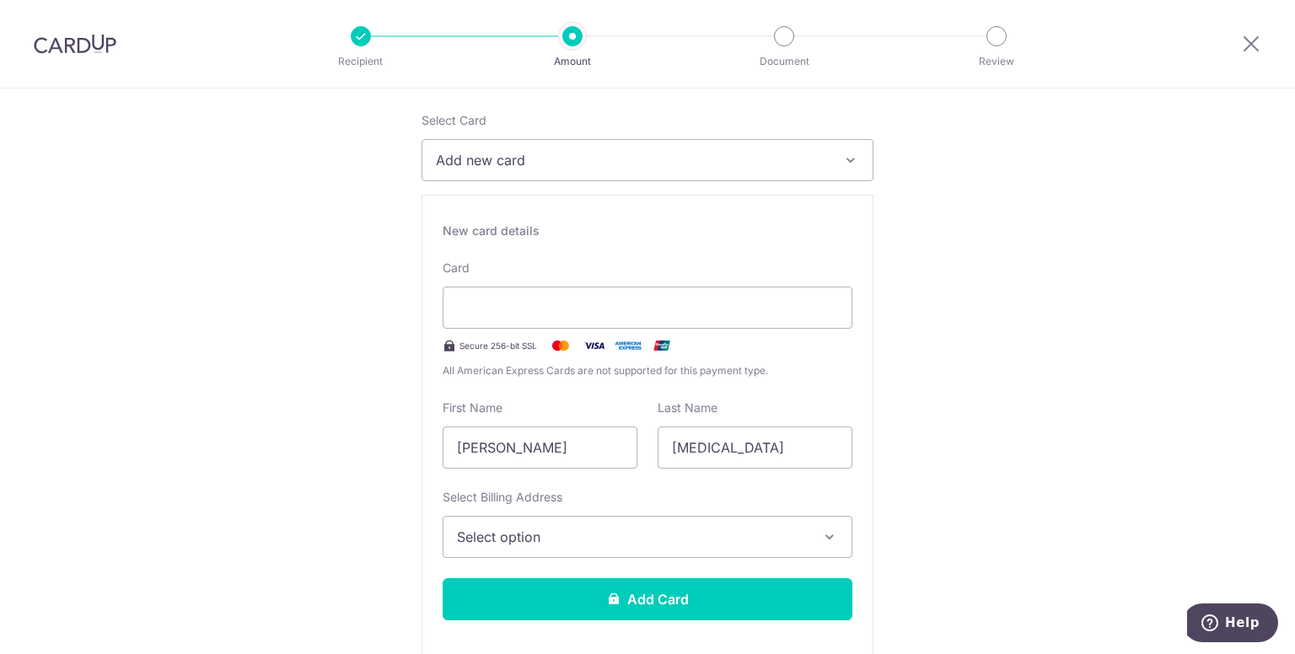
click at [826, 533] on icon "button" at bounding box center [829, 537] width 17 height 17
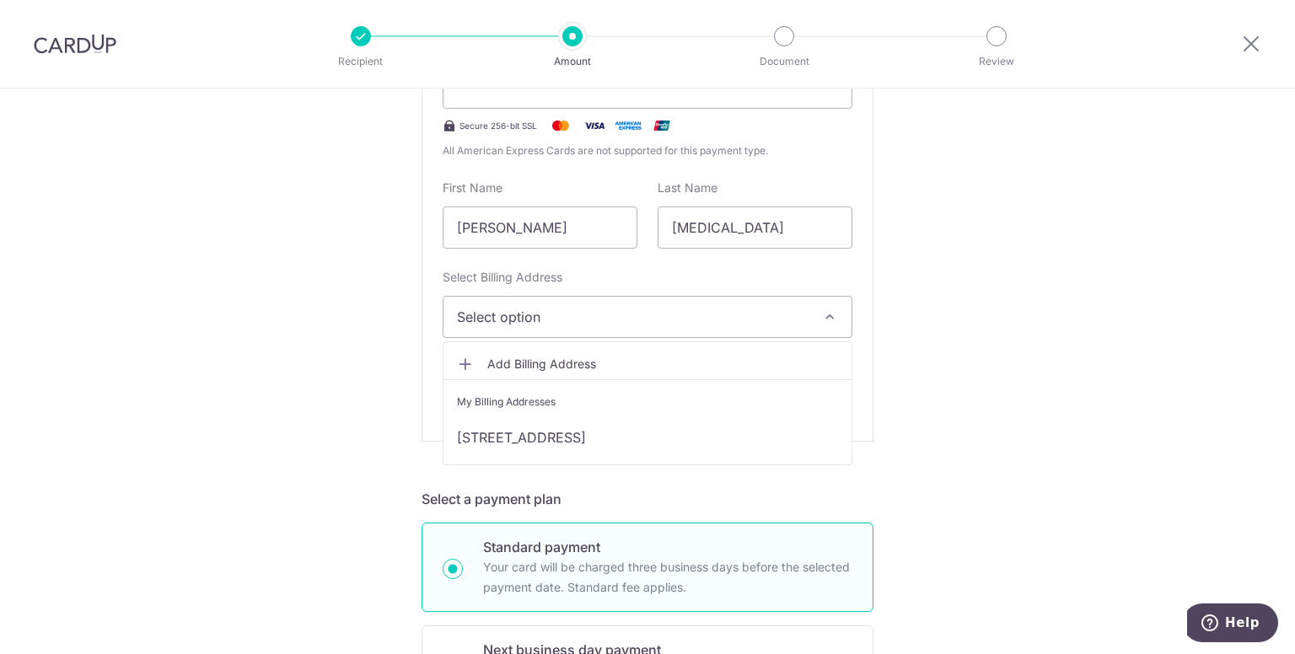
scroll to position [435, 0]
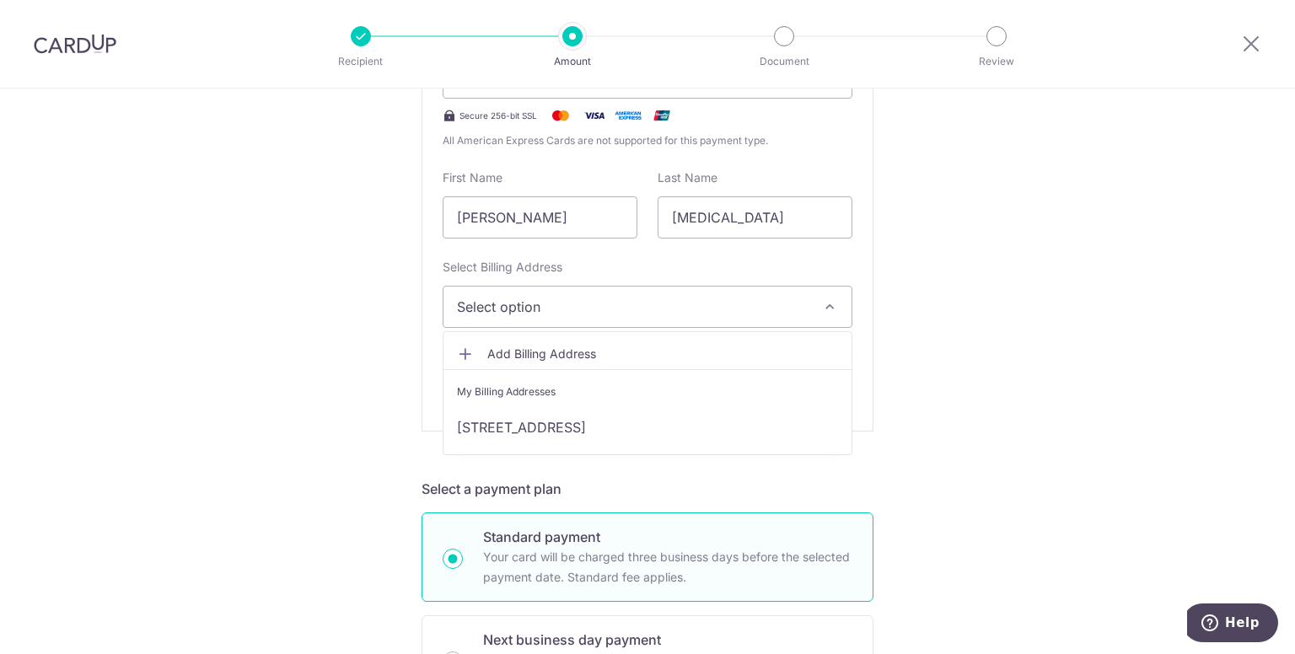
click at [500, 350] on span "Add Billing Address" at bounding box center [662, 354] width 351 height 17
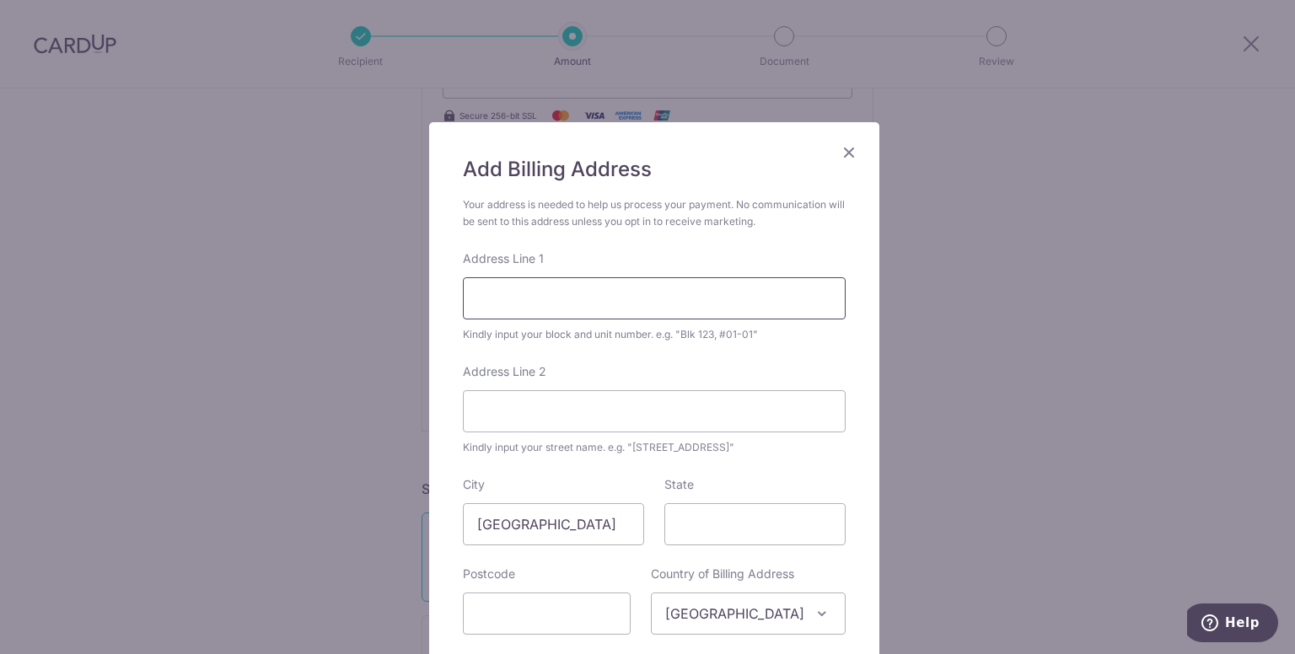
click at [516, 301] on input "Address Line 1" at bounding box center [654, 298] width 383 height 42
type input "11 Eber Road"
type input "239761"
click at [573, 411] on input "Address Line 2" at bounding box center [654, 411] width 383 height 42
type input "Eber Garden"
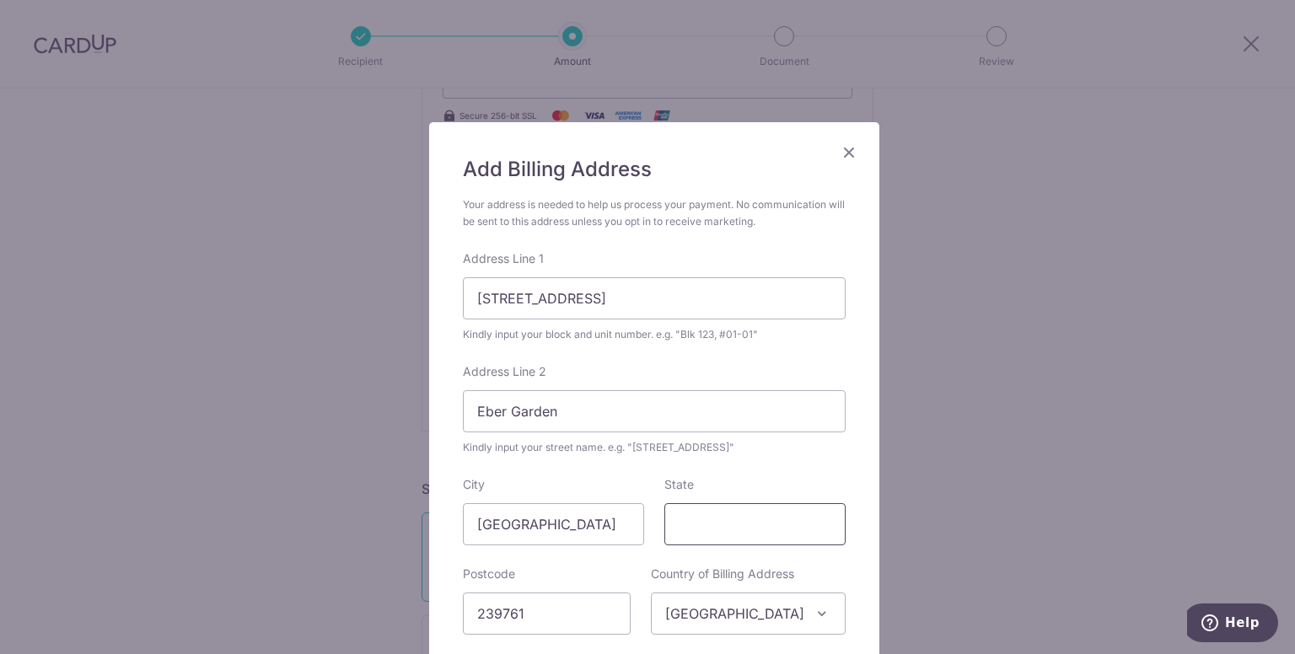
click at [740, 527] on input "State" at bounding box center [754, 524] width 181 height 42
type input "Singapore"
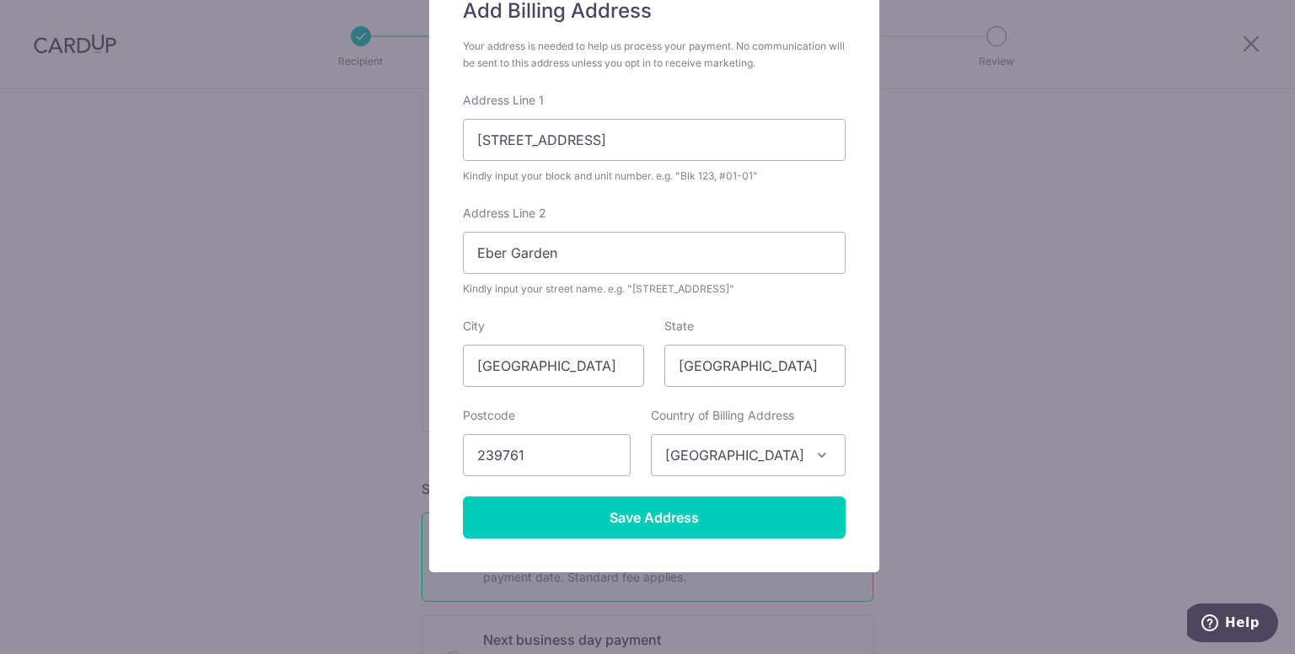
scroll to position [198, 0]
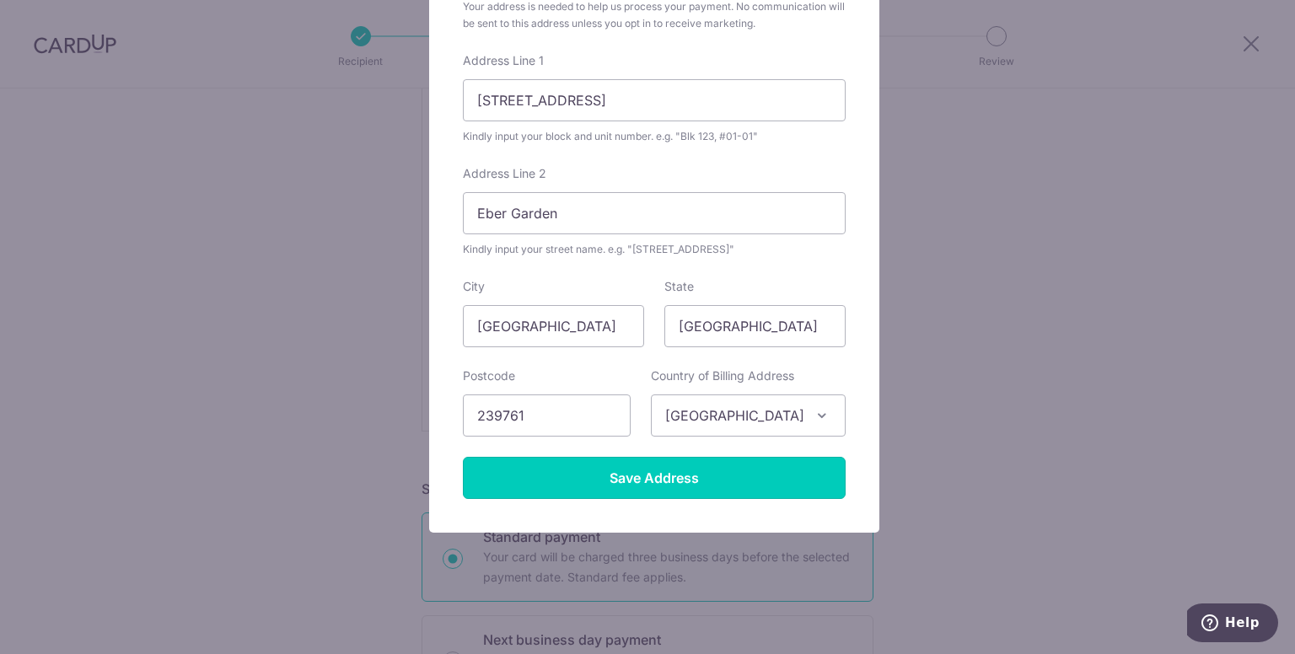
click at [720, 473] on input "Save Address" at bounding box center [654, 478] width 383 height 42
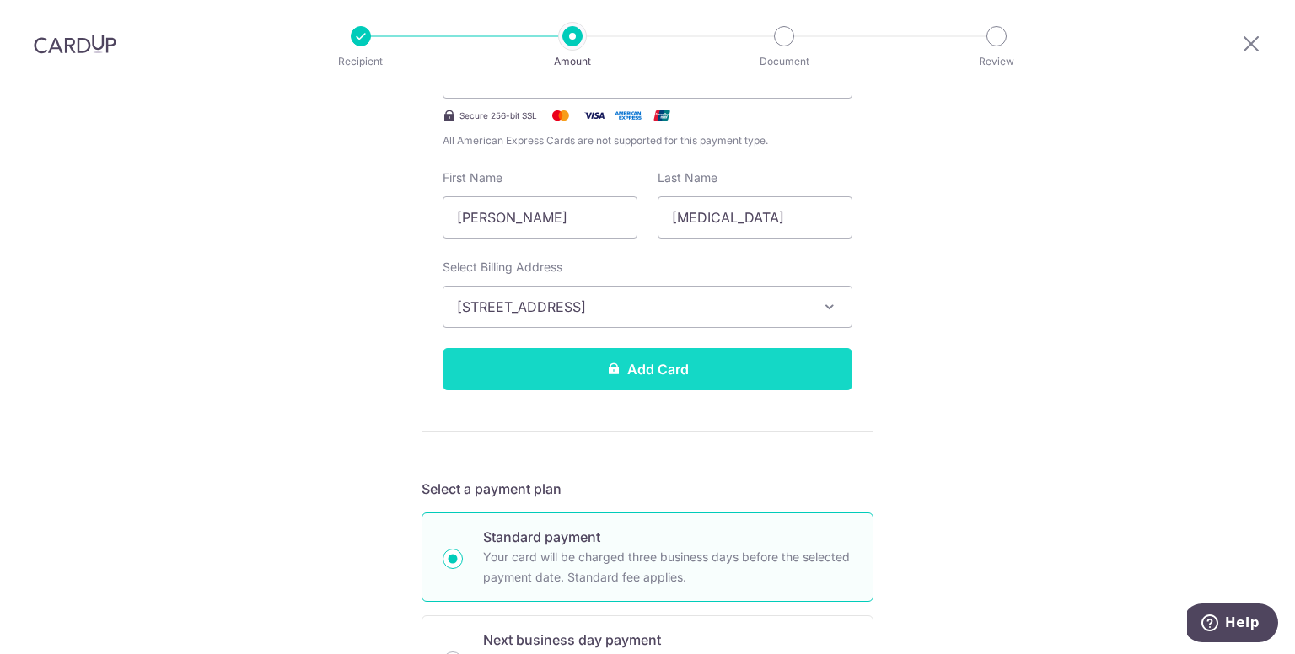
click at [656, 368] on button "Add Card" at bounding box center [648, 369] width 410 height 42
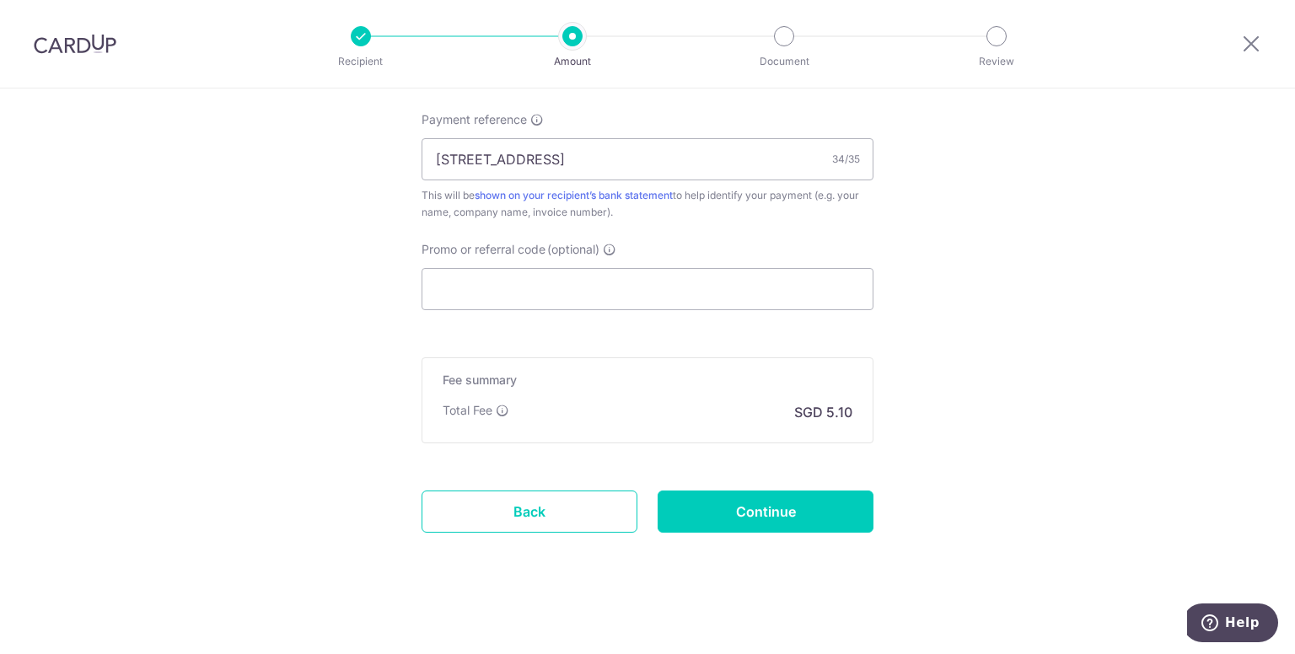
scroll to position [1026, 0]
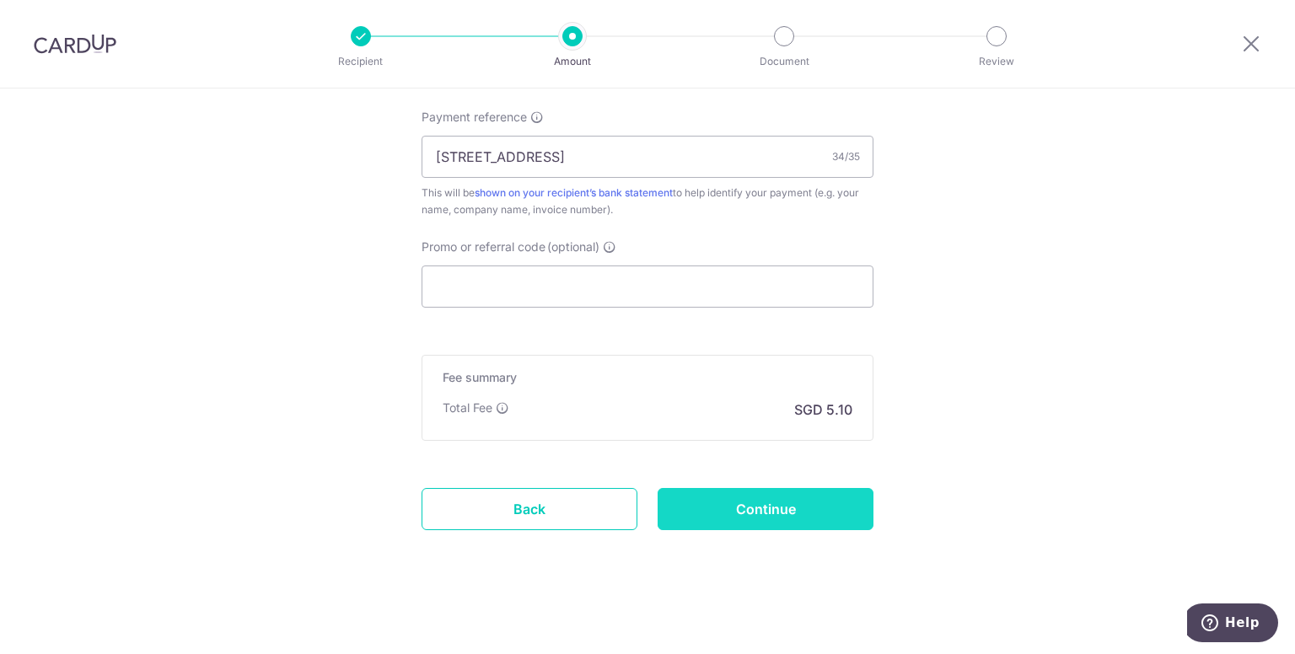
click at [759, 514] on input "Continue" at bounding box center [766, 509] width 216 height 42
type input "Create Schedule"
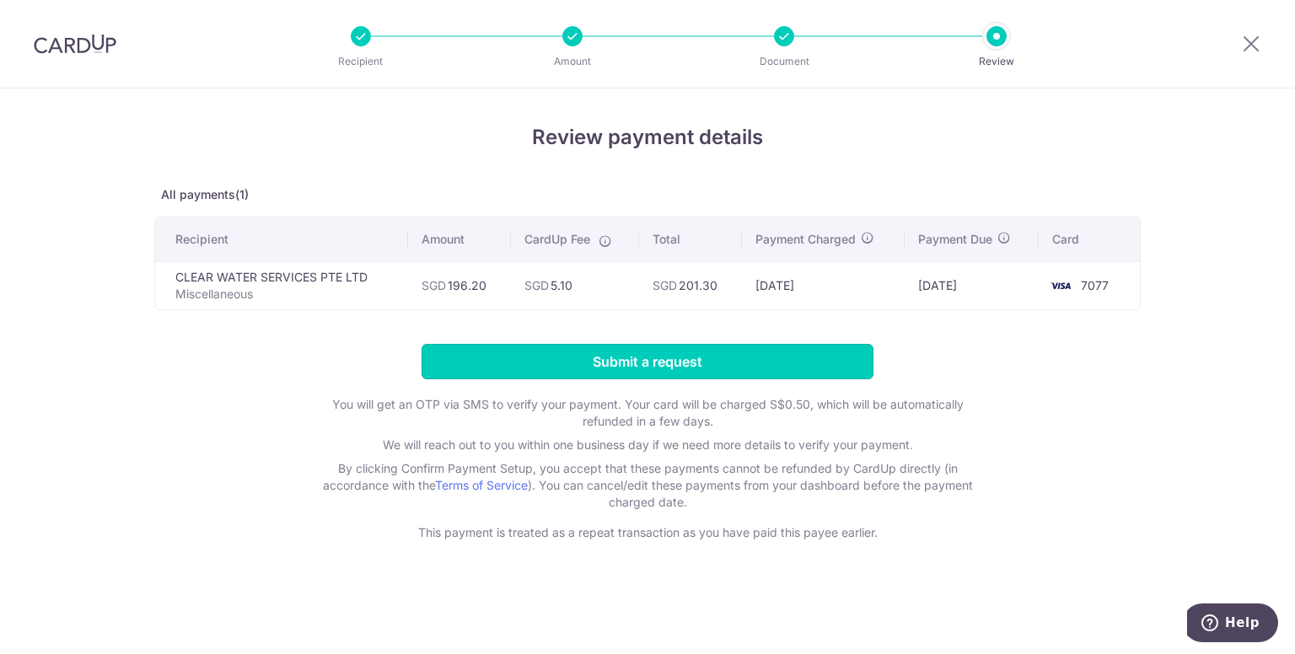
click at [638, 358] on input "Submit a request" at bounding box center [648, 361] width 452 height 35
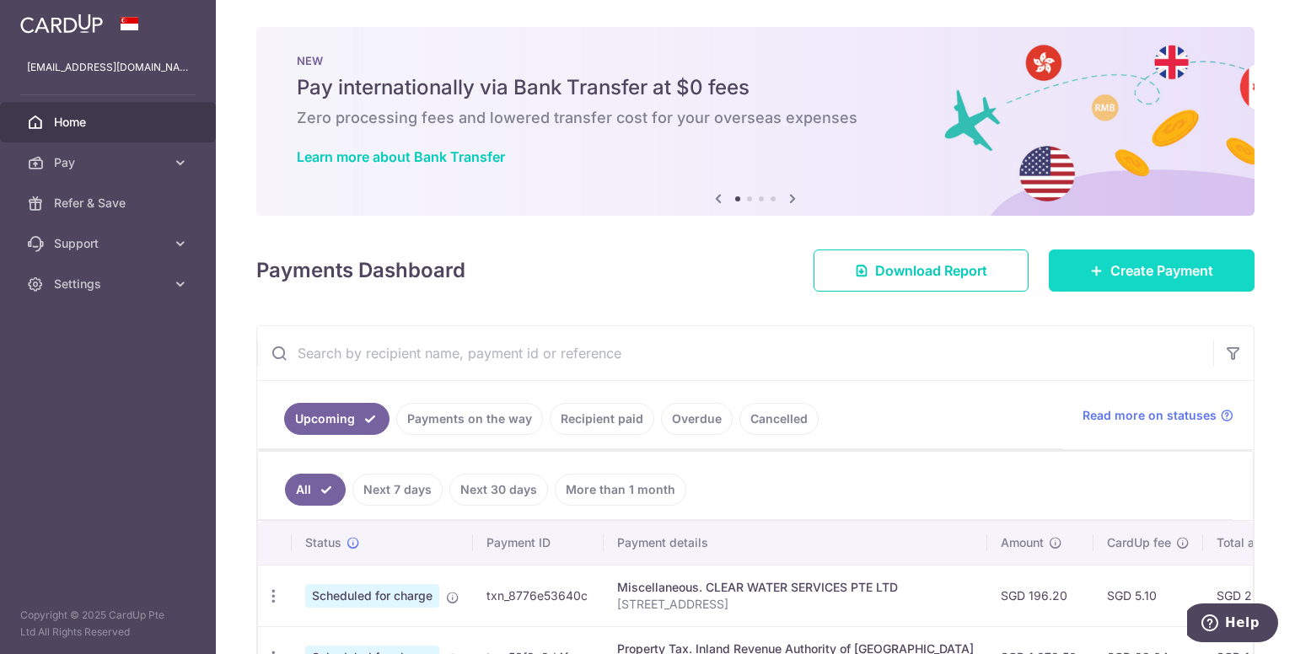
click at [1163, 272] on span "Create Payment" at bounding box center [1162, 271] width 103 height 20
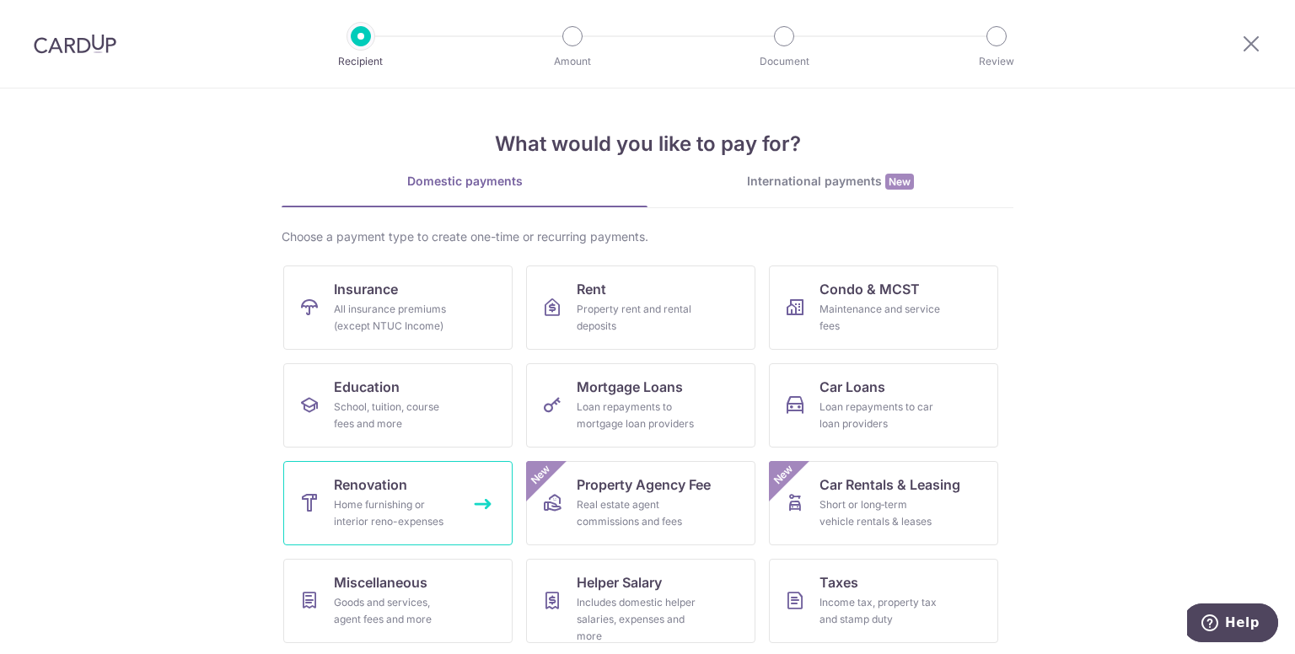
click at [364, 485] on span "Renovation" at bounding box center [370, 485] width 73 height 20
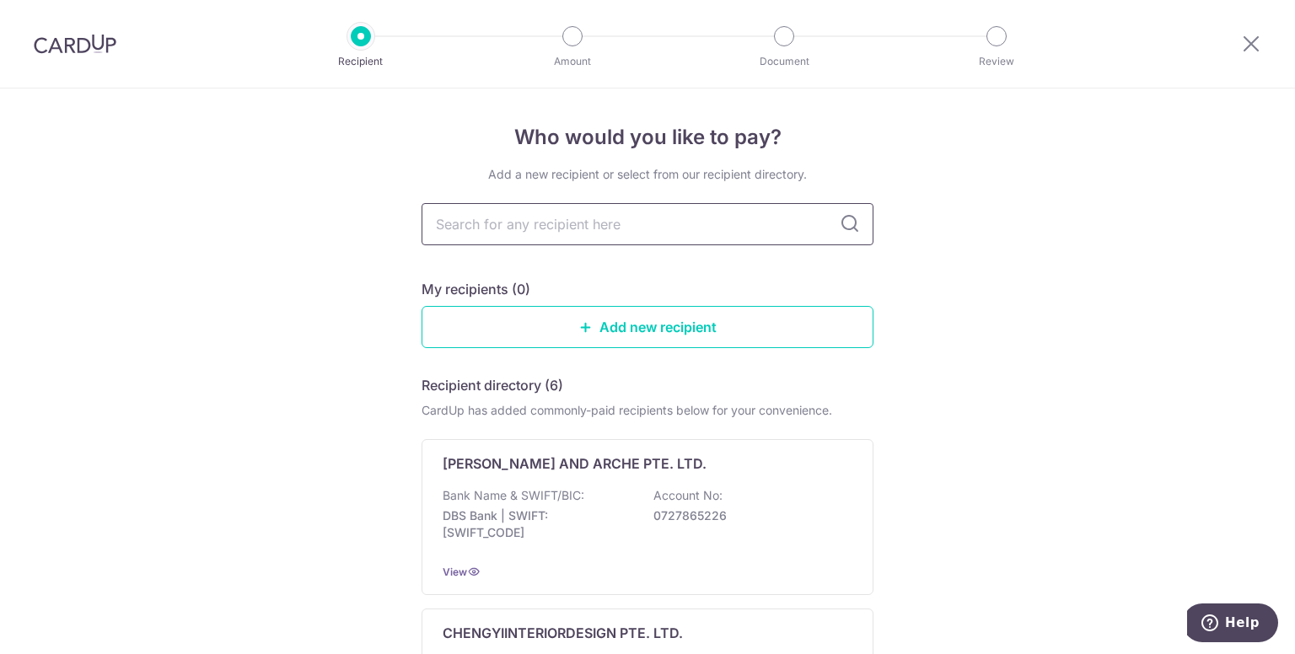
click at [789, 223] on input "text" at bounding box center [648, 224] width 452 height 42
type input "vi"
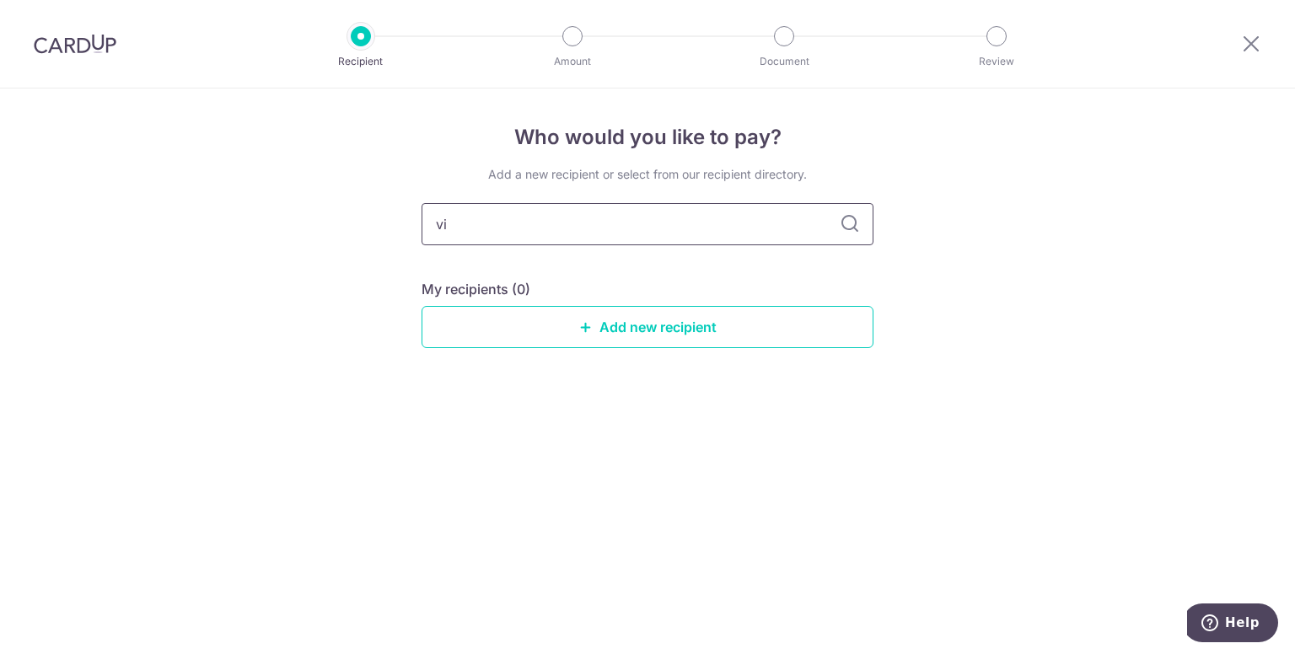
type input "v"
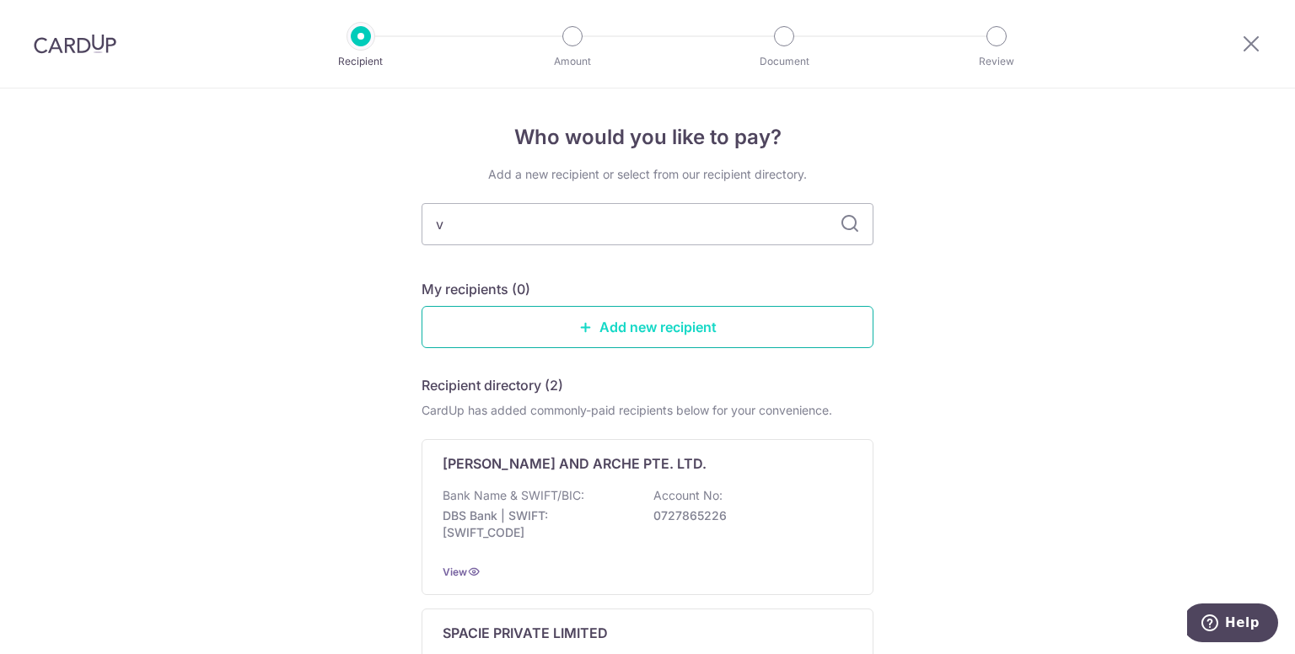
click at [699, 322] on link "Add new recipient" at bounding box center [648, 327] width 452 height 42
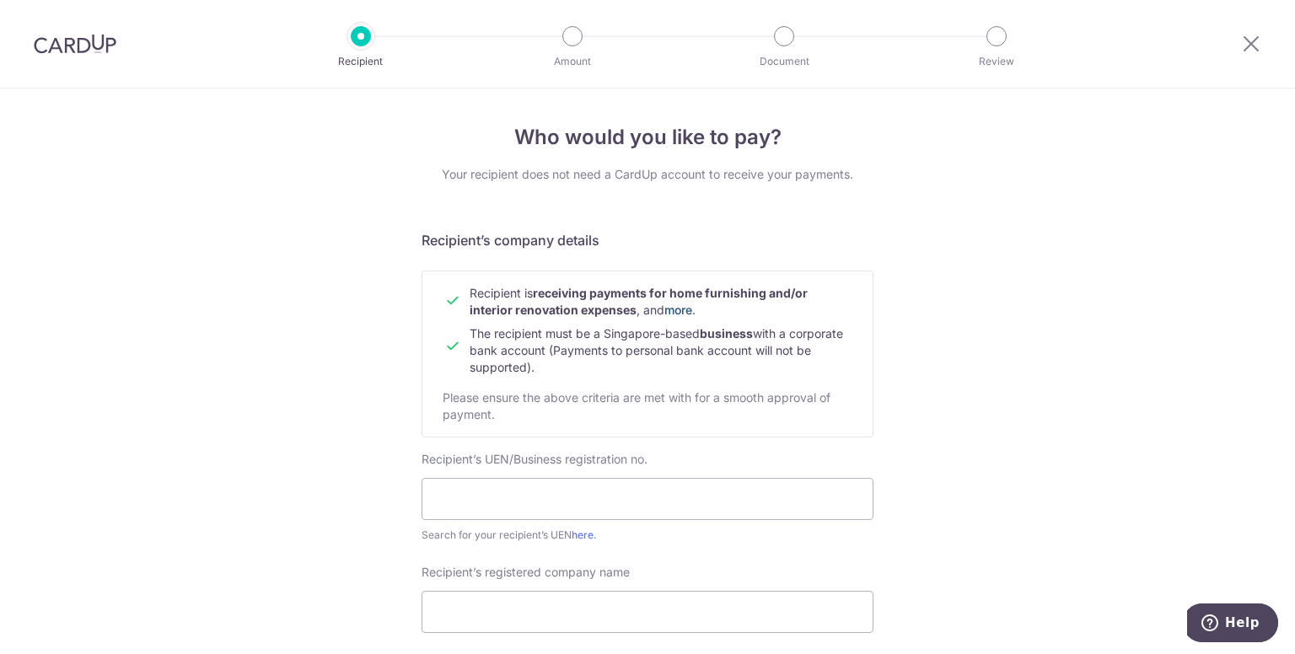
click at [678, 307] on link "more" at bounding box center [678, 310] width 28 height 14
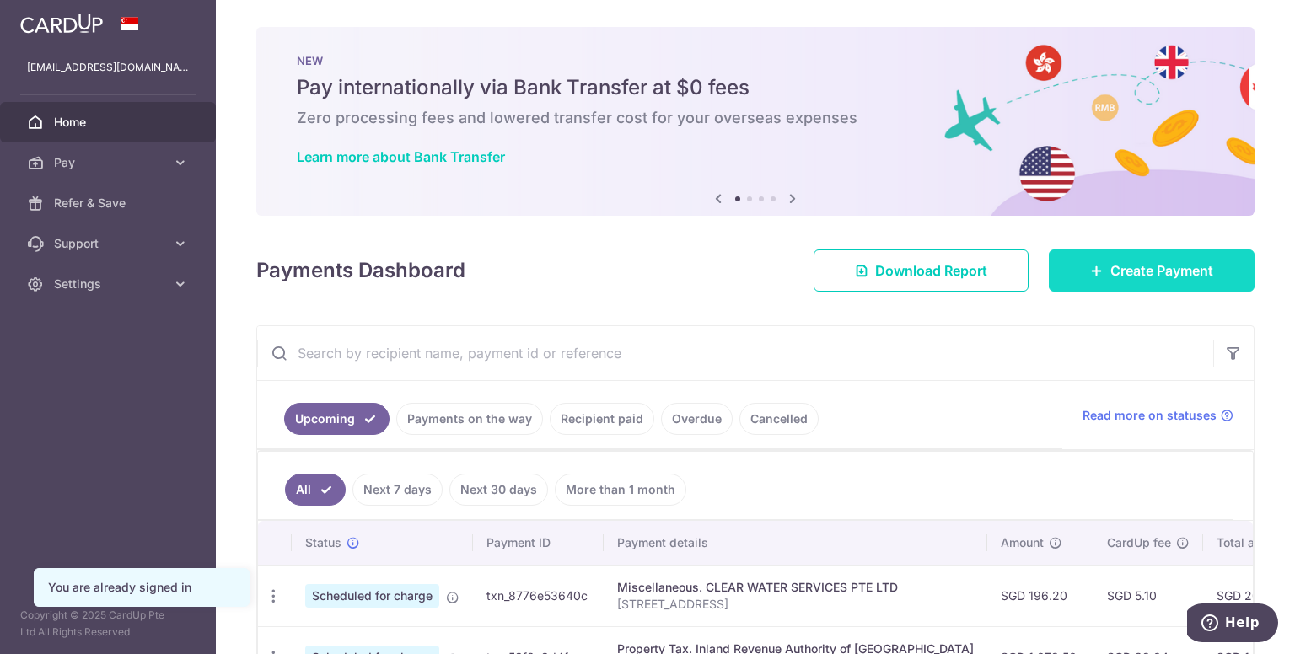
click at [1157, 267] on span "Create Payment" at bounding box center [1162, 271] width 103 height 20
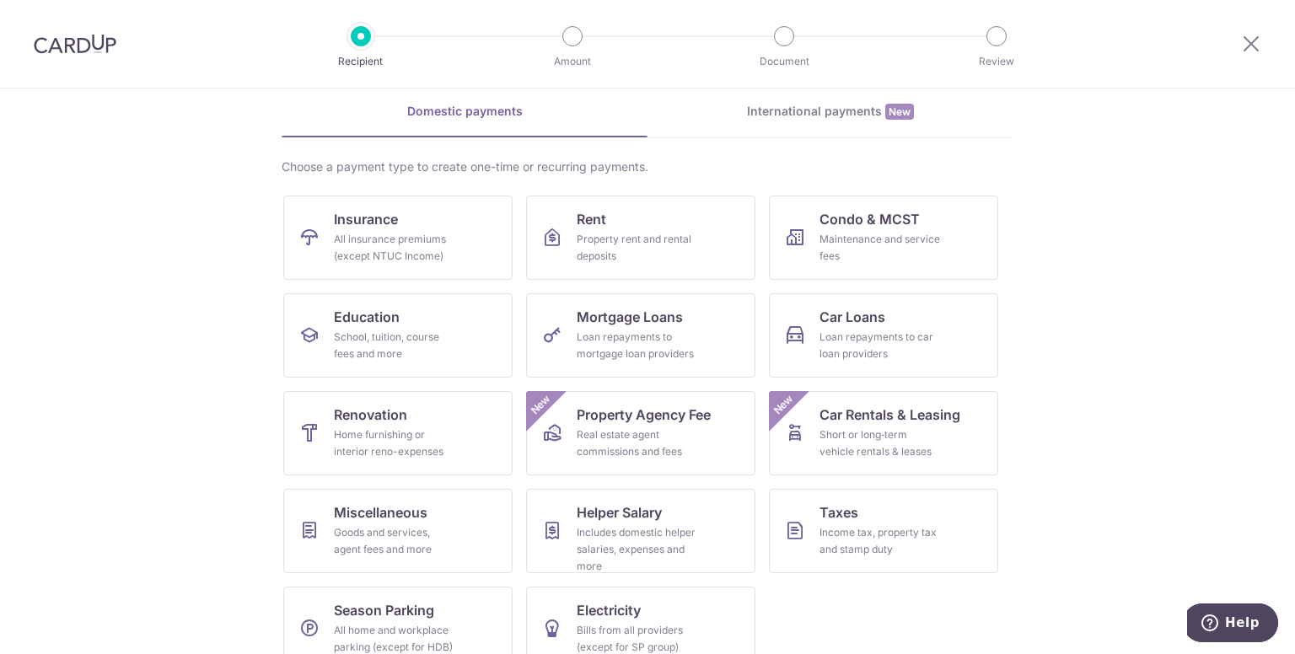
scroll to position [100, 0]
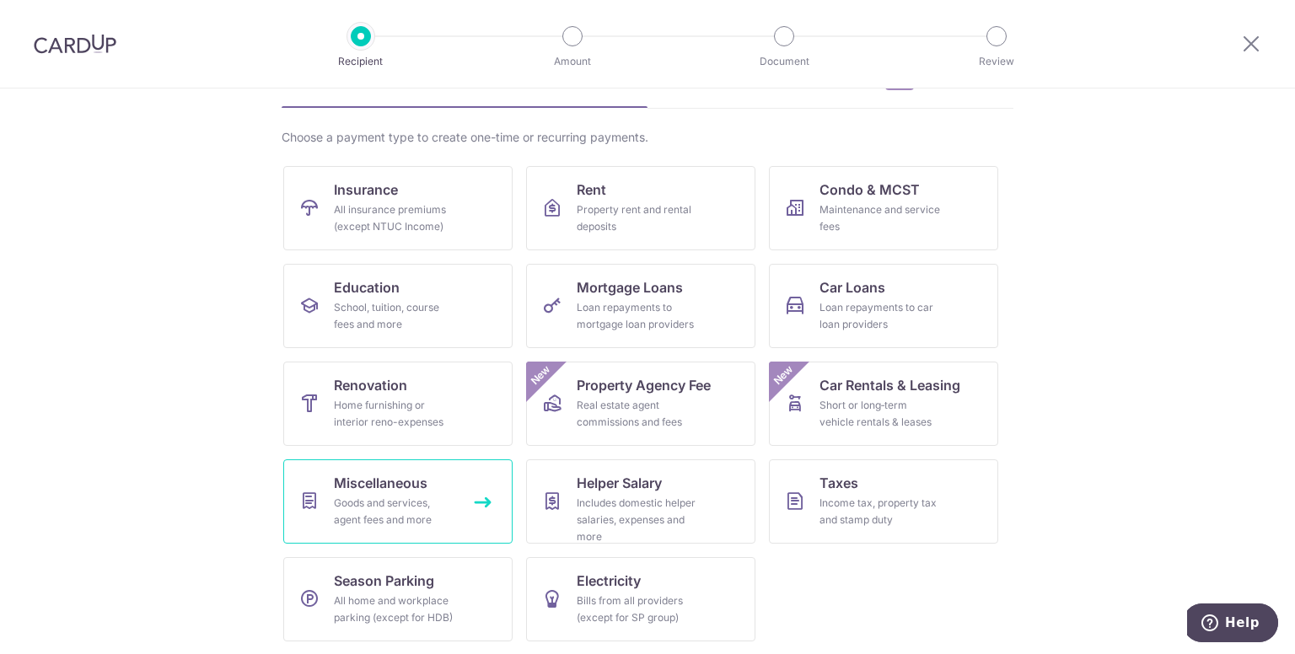
click at [375, 487] on span "Miscellaneous" at bounding box center [381, 483] width 94 height 20
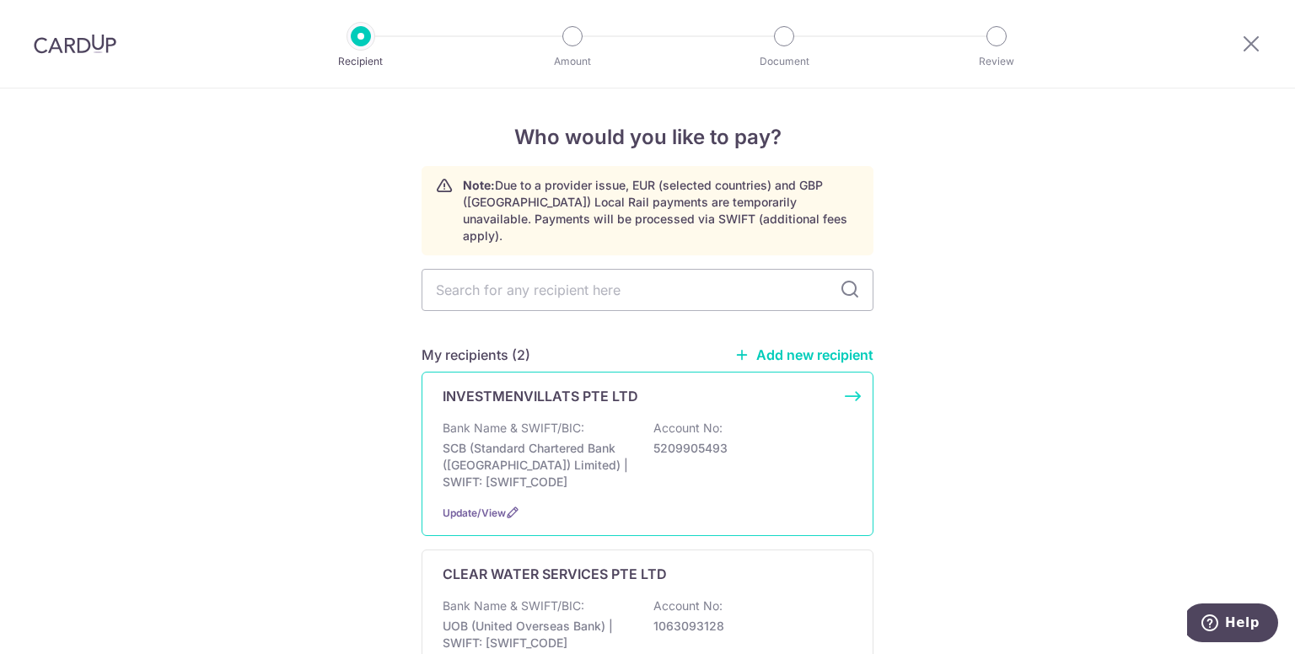
click at [495, 420] on p "Bank Name & SWIFT/BIC:" at bounding box center [514, 428] width 142 height 17
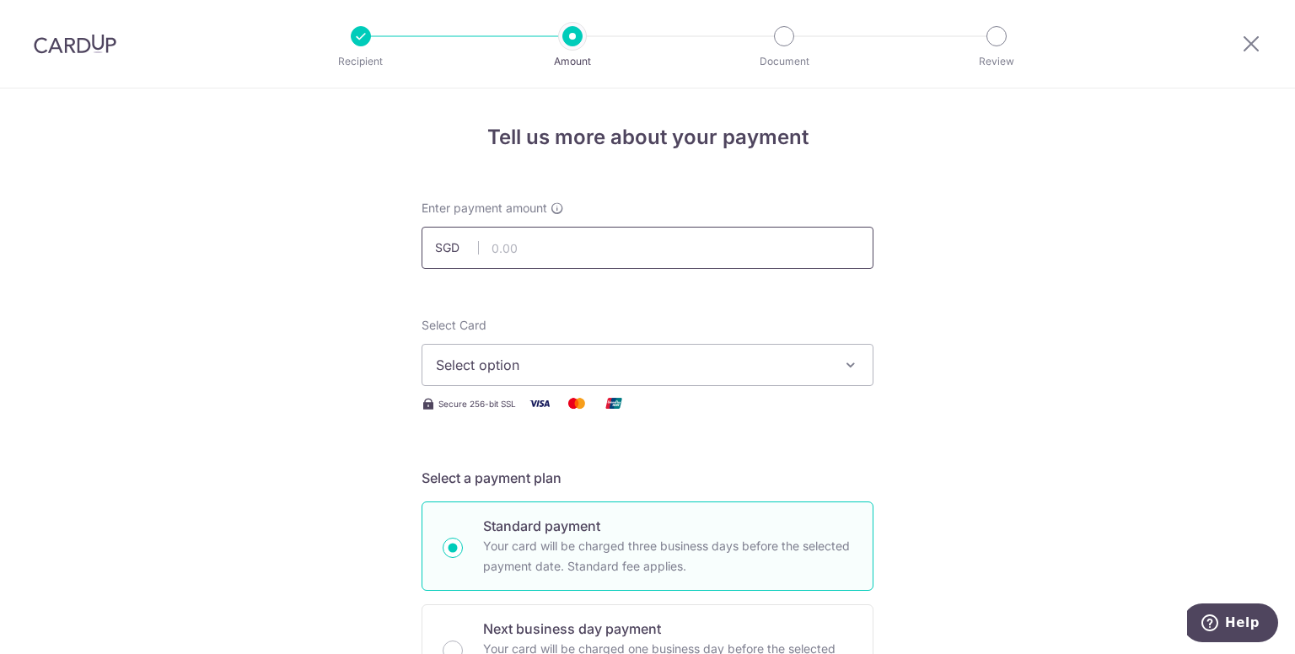
click at [527, 256] on input "text" at bounding box center [648, 248] width 452 height 42
type input "2,925.10"
click at [853, 365] on icon "button" at bounding box center [850, 365] width 17 height 17
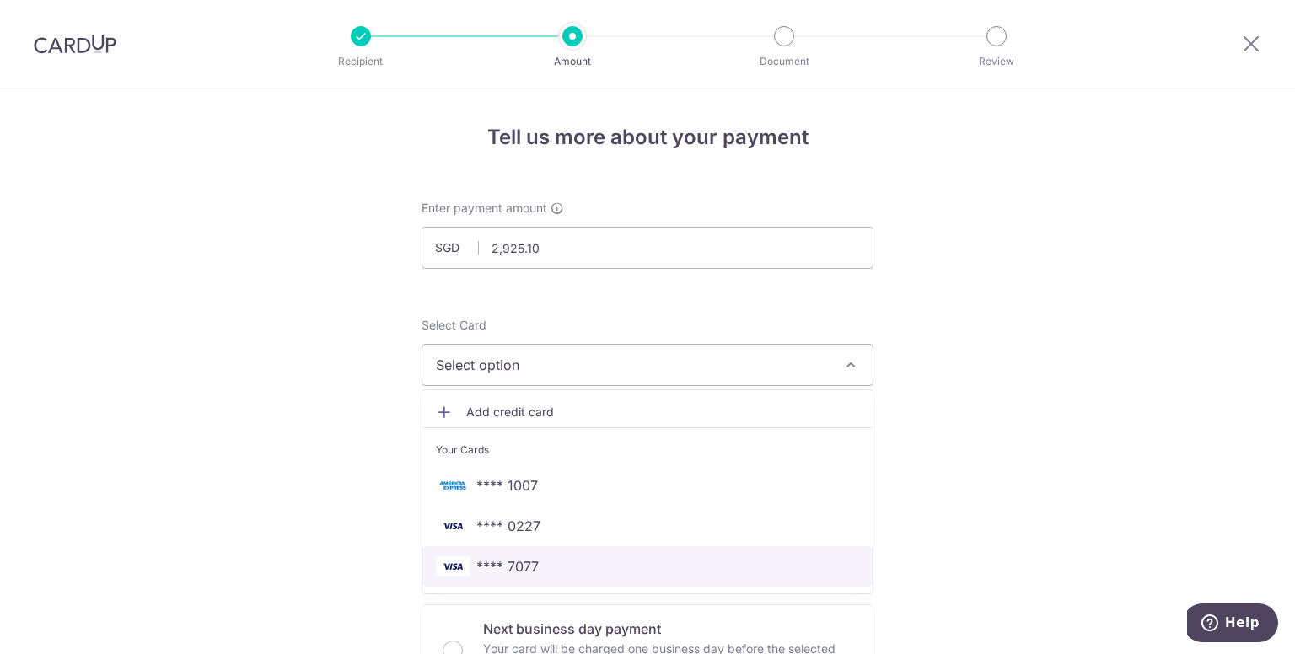
click at [524, 563] on span "**** 7077" at bounding box center [507, 567] width 62 height 20
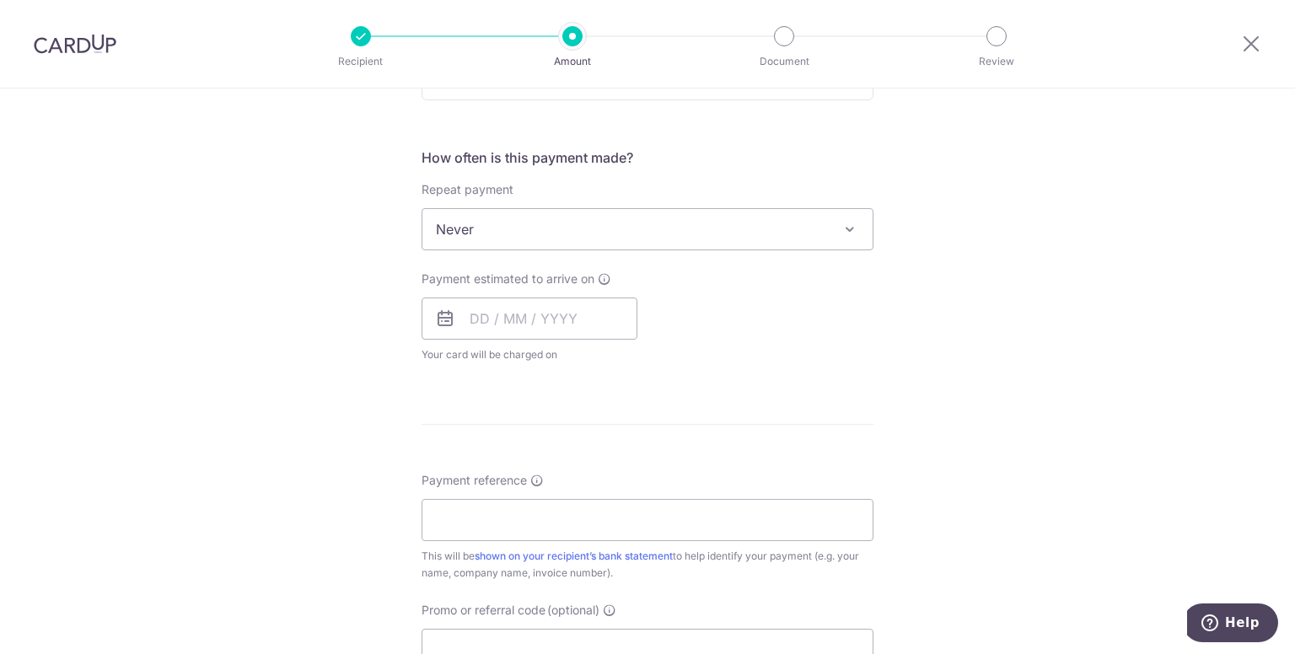
scroll to position [680, 0]
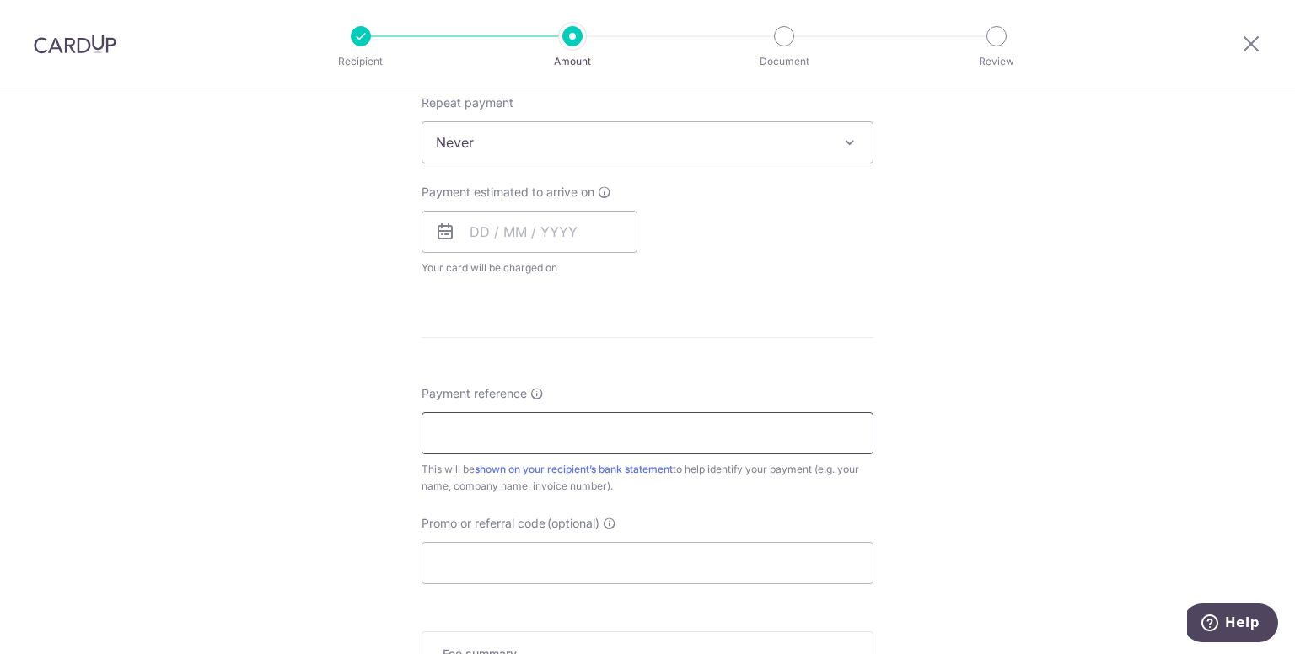
click at [467, 429] on input "Payment reference" at bounding box center [648, 433] width 452 height 42
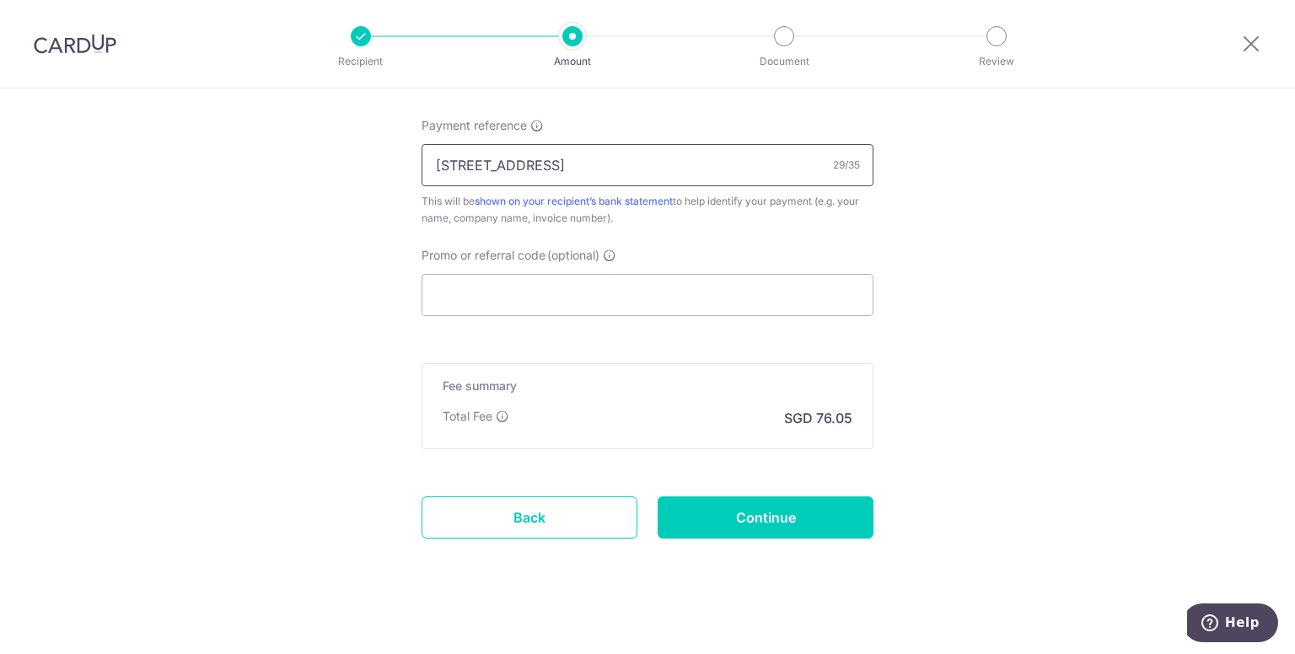
scroll to position [958, 0]
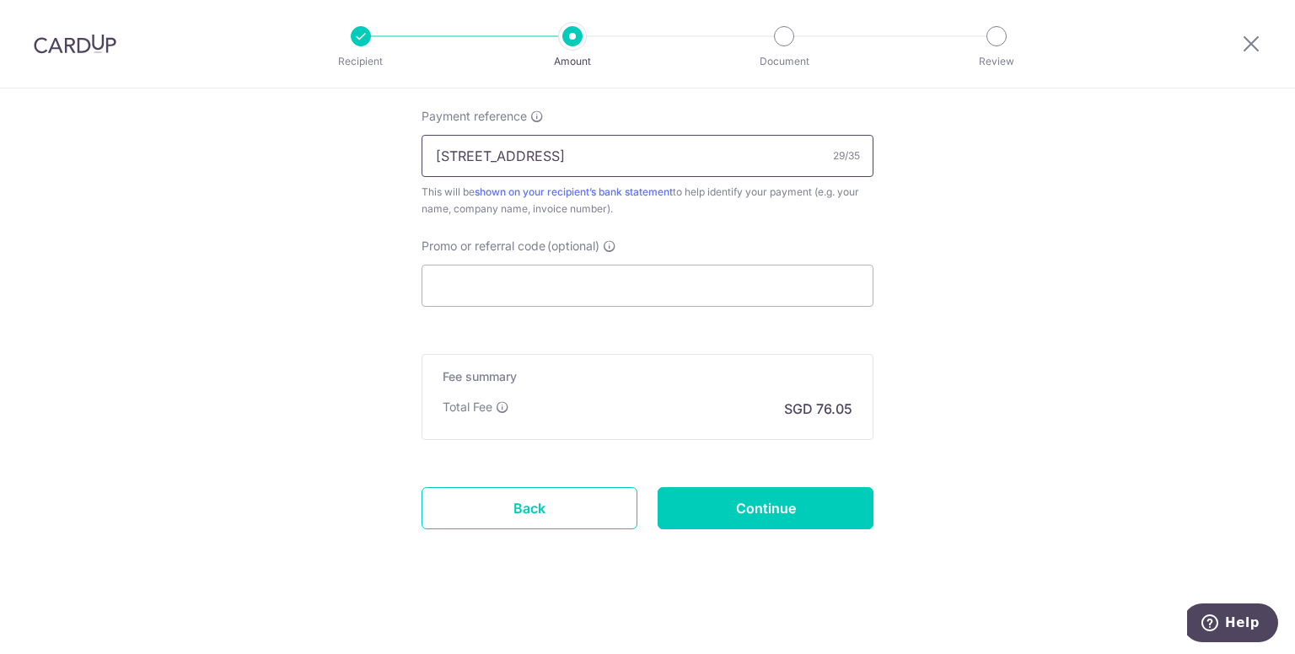
type input "[STREET_ADDRESS]"
click at [766, 509] on input "Continue" at bounding box center [766, 508] width 216 height 42
type input "Create Schedule"
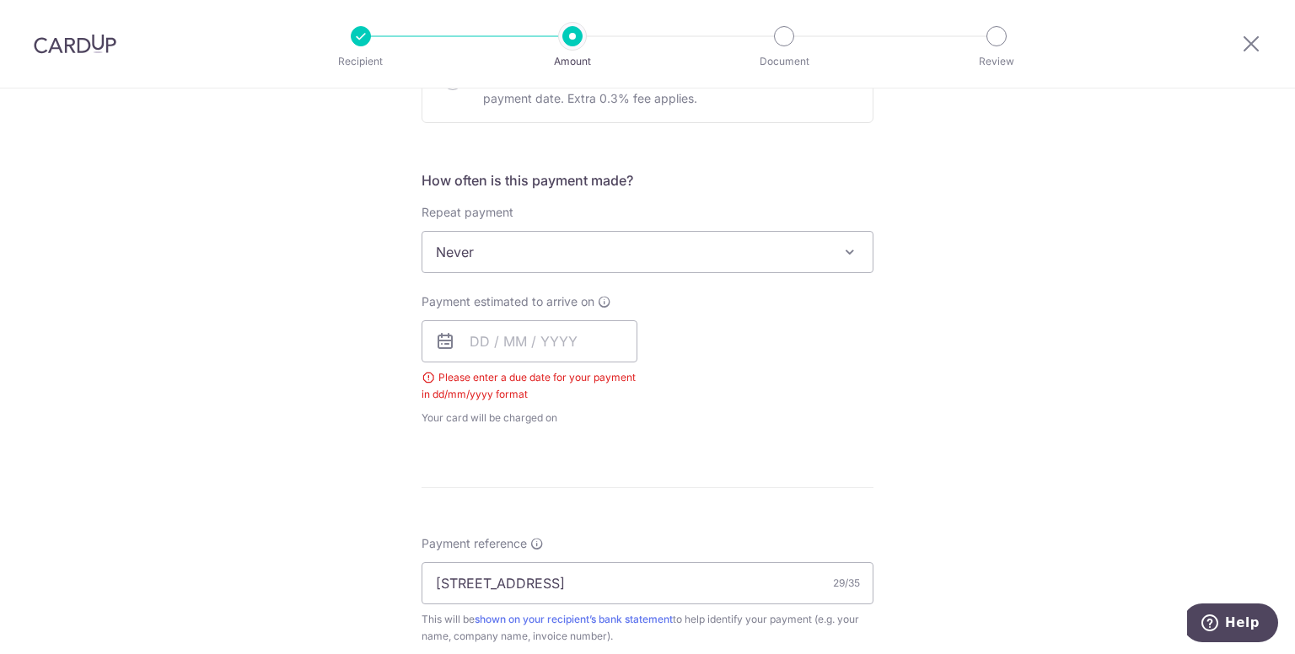
scroll to position [589, 0]
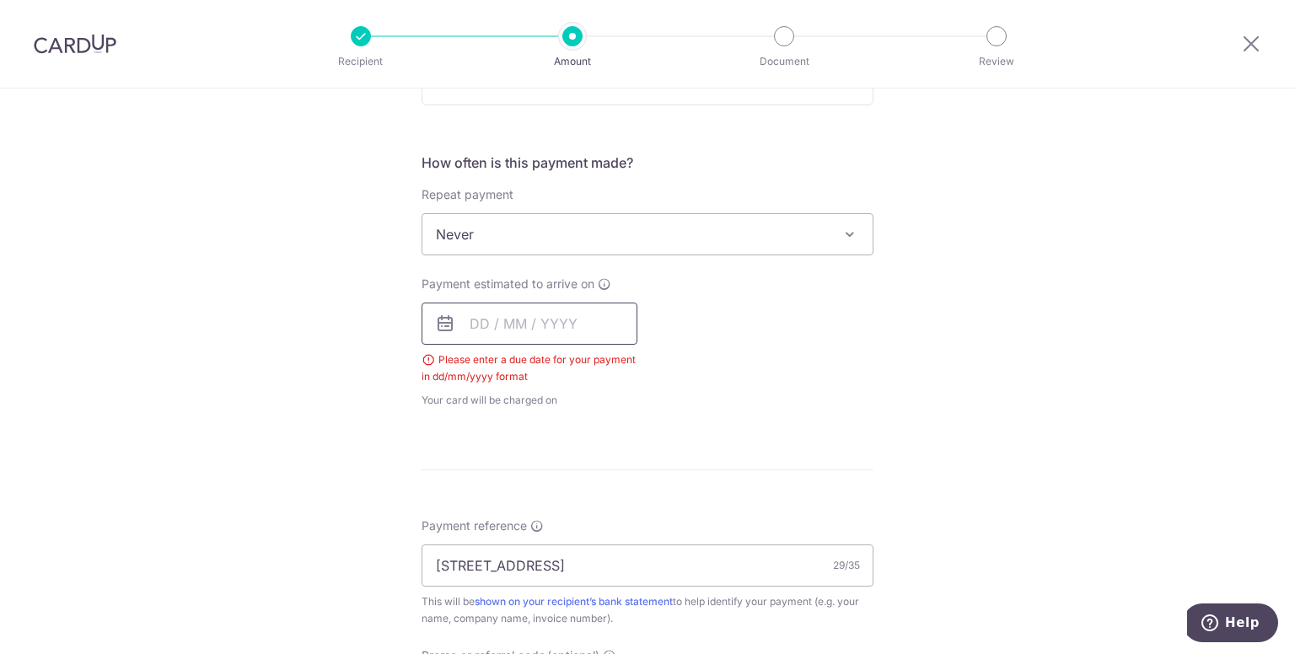
click at [485, 316] on input "text" at bounding box center [530, 324] width 216 height 42
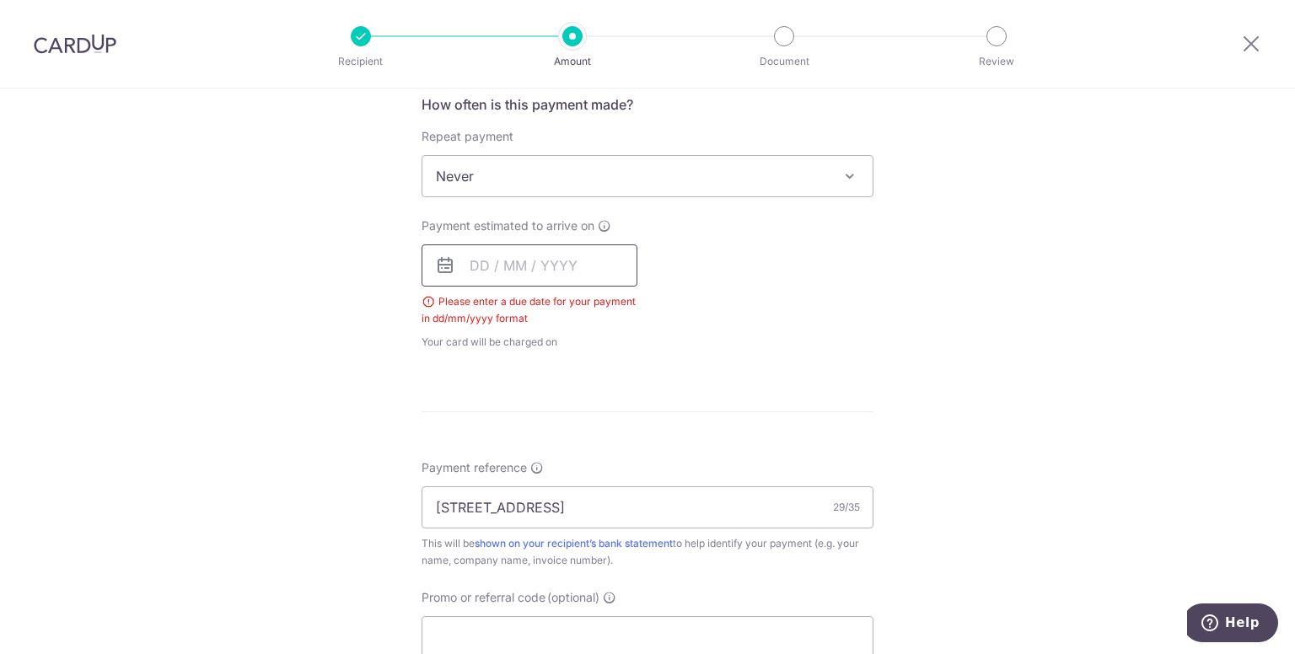
scroll to position [728, 0]
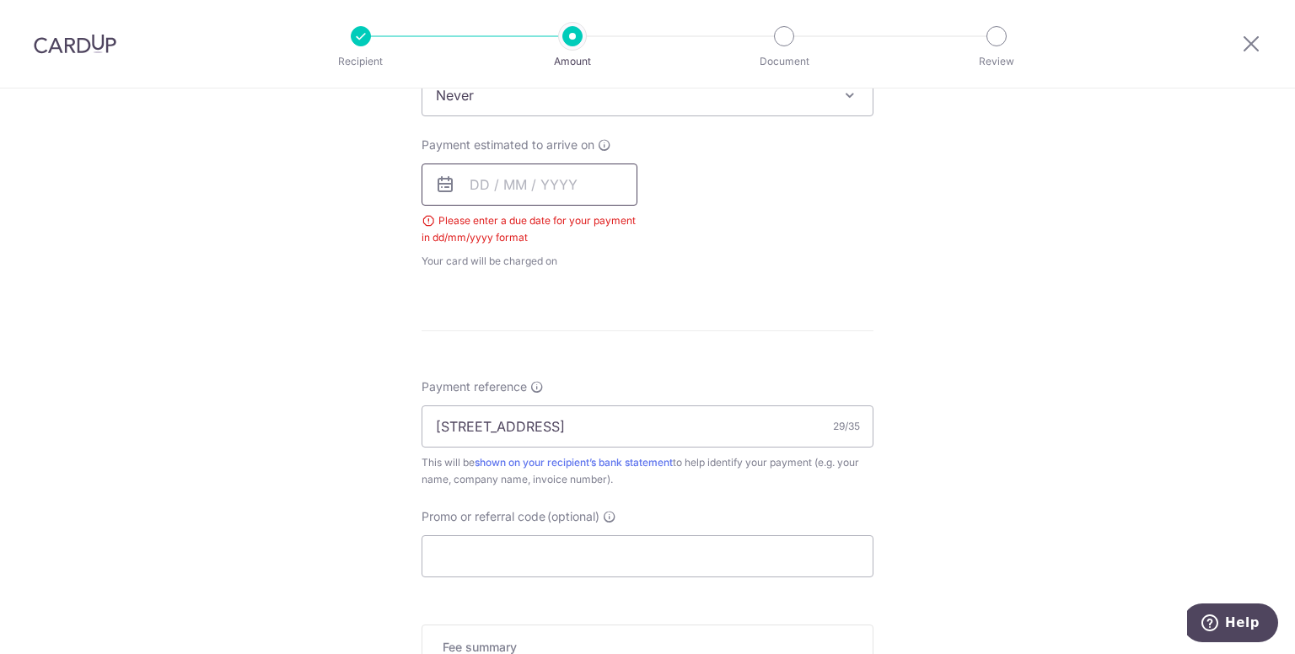
click at [503, 183] on input "text" at bounding box center [530, 185] width 216 height 42
click at [443, 179] on icon at bounding box center [445, 185] width 20 height 20
click at [438, 187] on icon at bounding box center [445, 185] width 20 height 20
click at [490, 180] on input "text" at bounding box center [530, 185] width 216 height 42
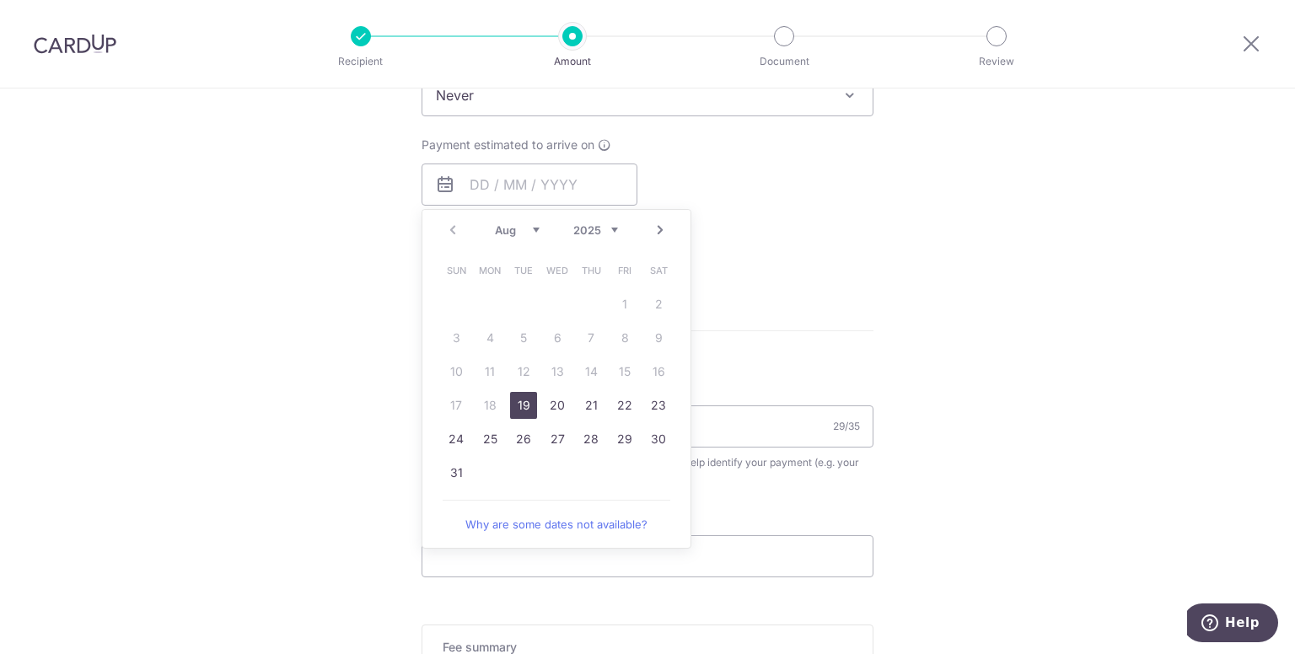
click at [525, 401] on link "19" at bounding box center [523, 405] width 27 height 27
type input "[DATE]"
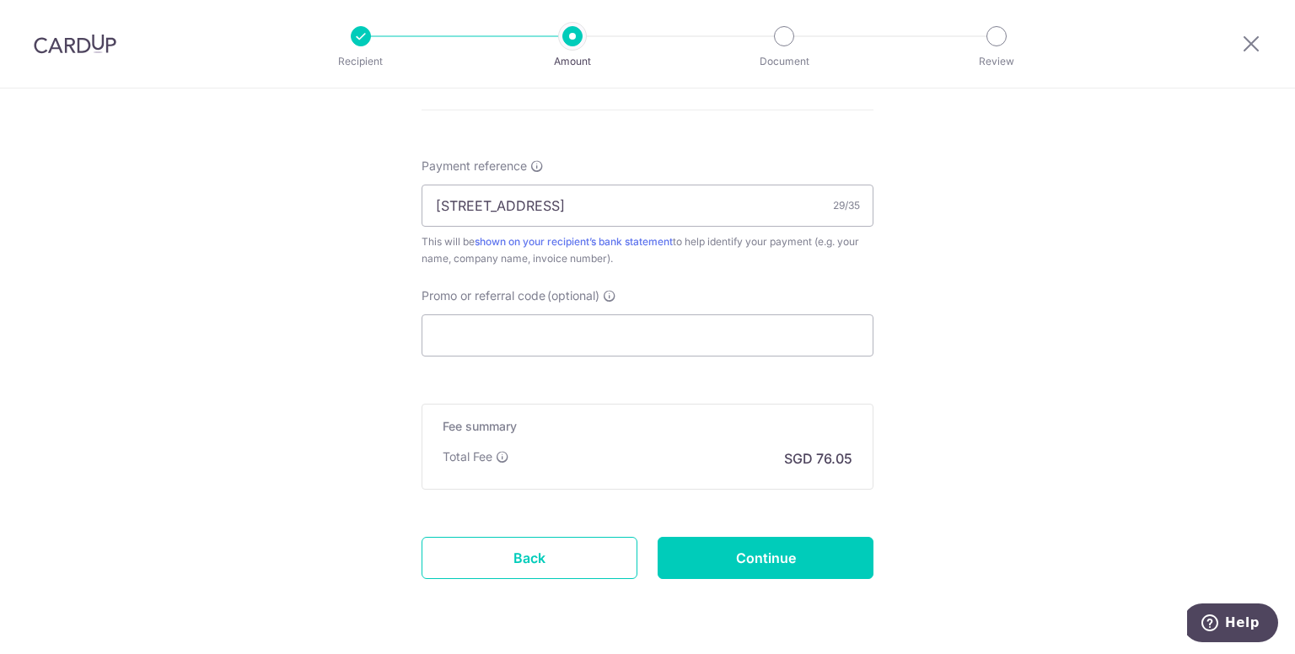
scroll to position [1026, 0]
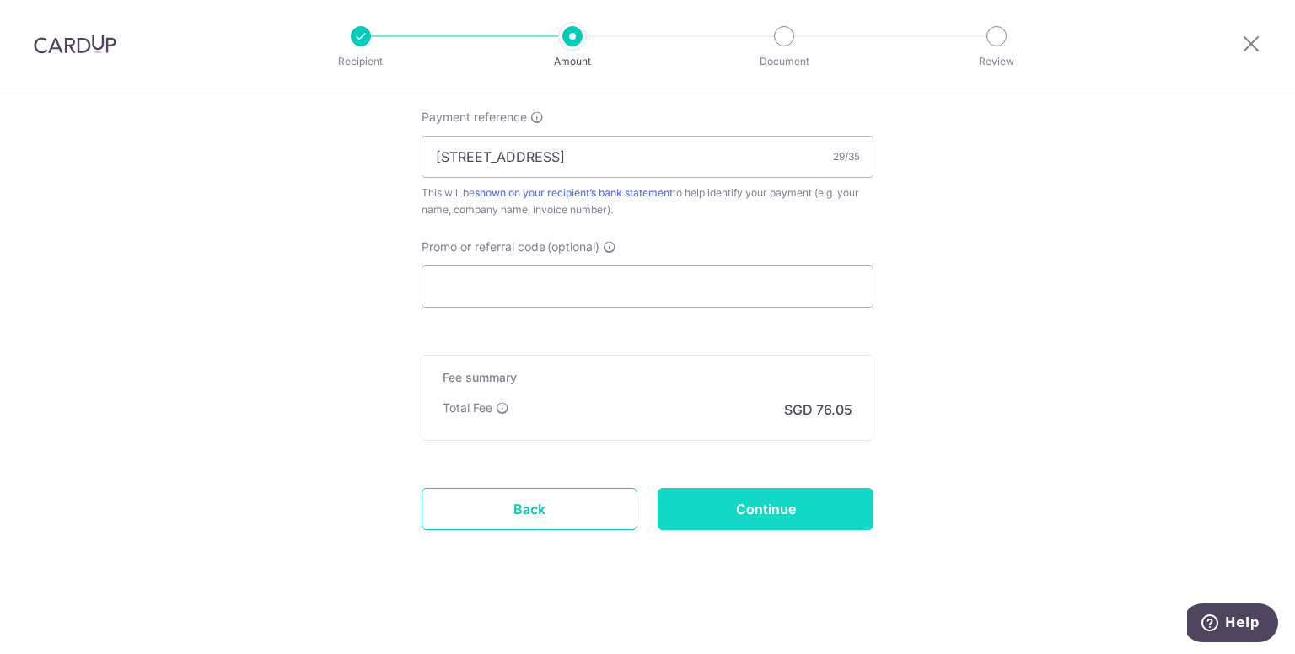
click at [798, 502] on input "Continue" at bounding box center [766, 509] width 216 height 42
type input "Create Schedule"
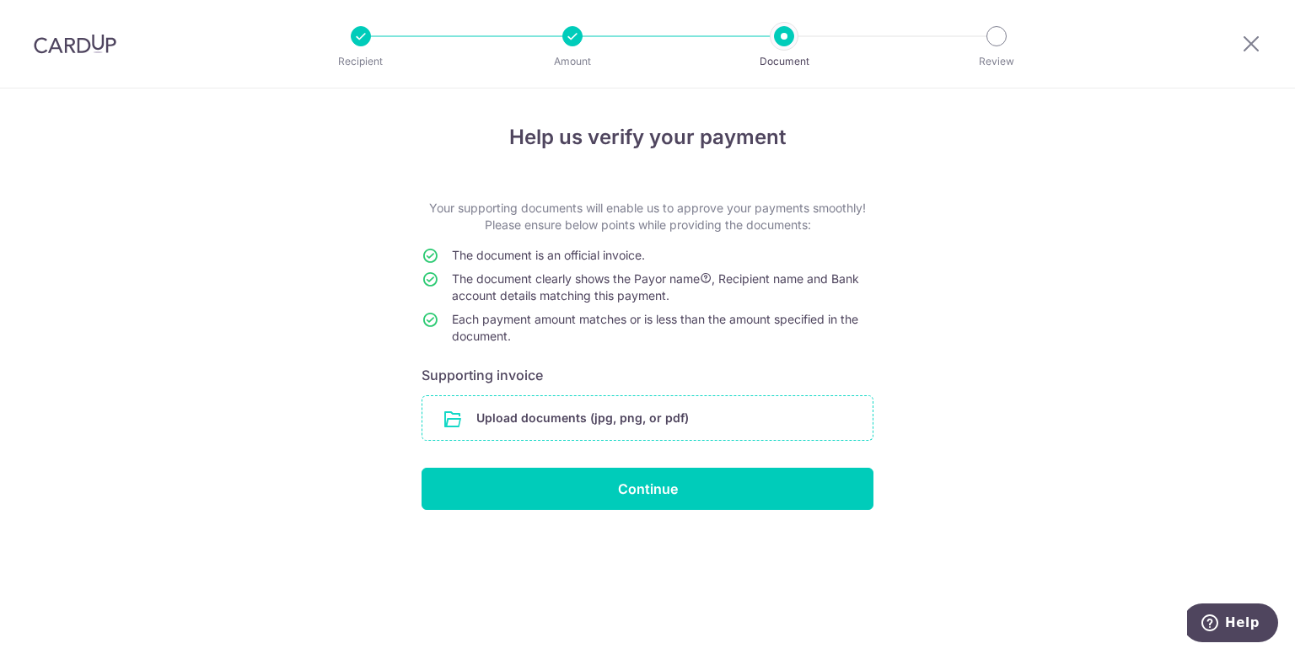
click at [514, 419] on input "file" at bounding box center [647, 418] width 450 height 44
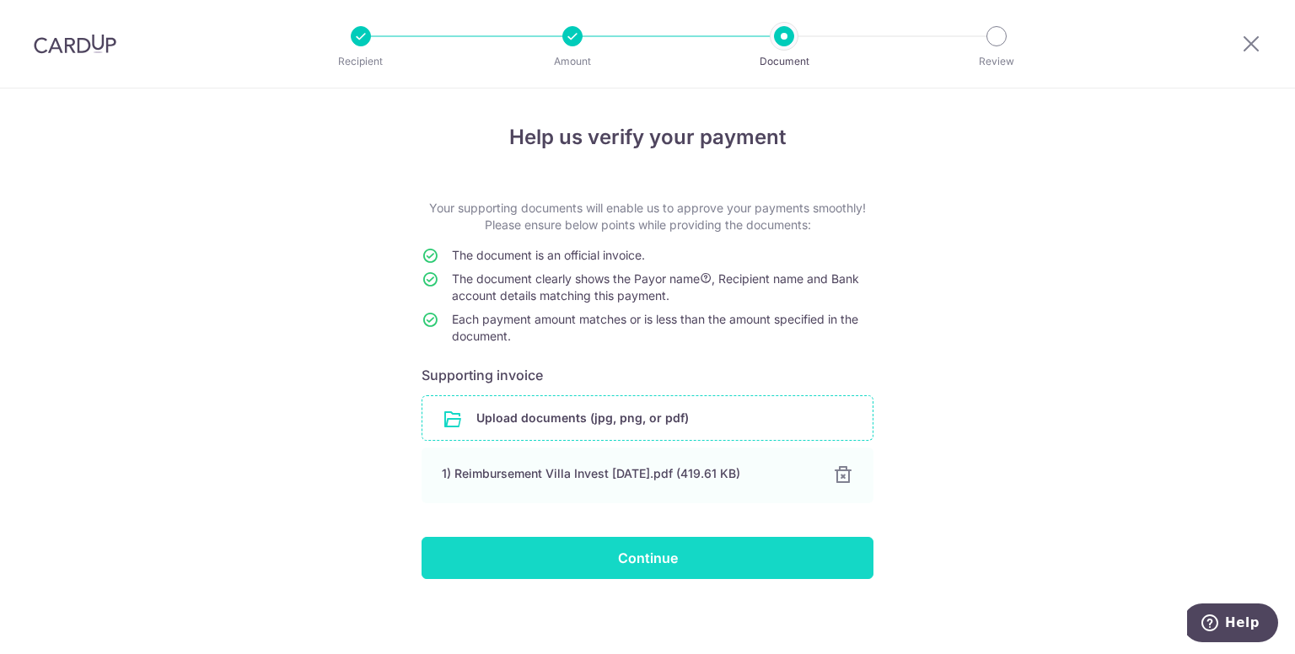
click at [659, 554] on input "Continue" at bounding box center [648, 558] width 452 height 42
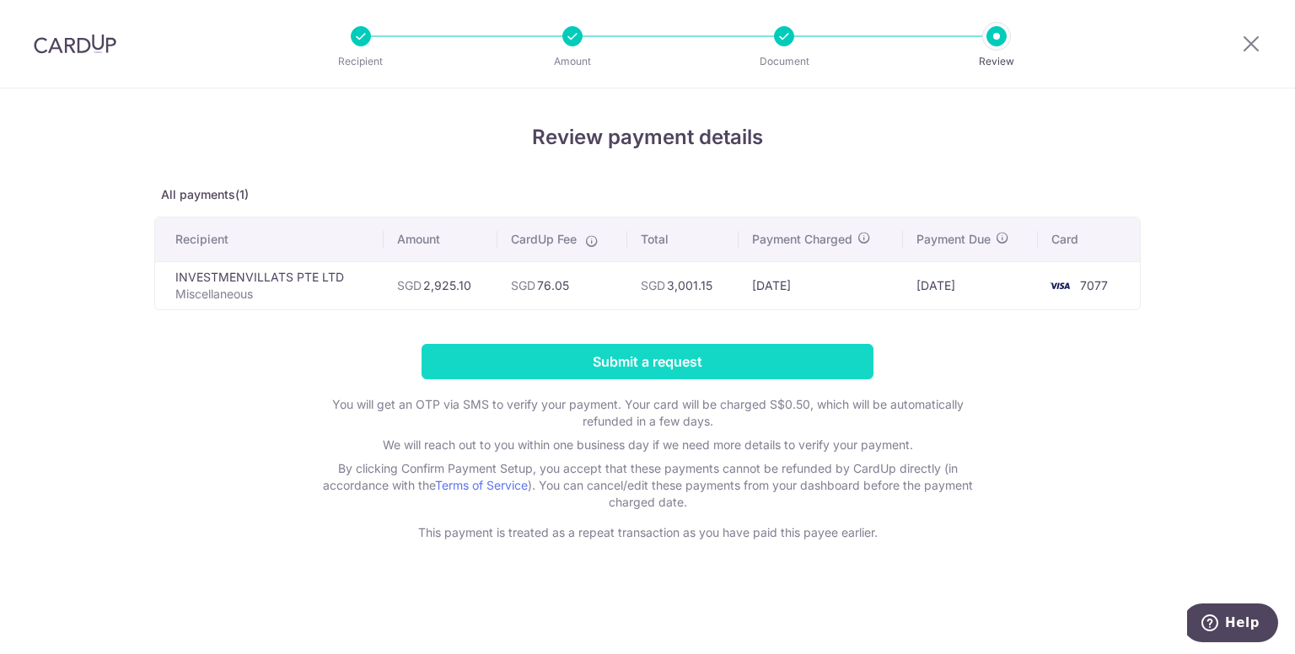
click at [656, 354] on input "Submit a request" at bounding box center [648, 361] width 452 height 35
